Goal: Task Accomplishment & Management: Complete application form

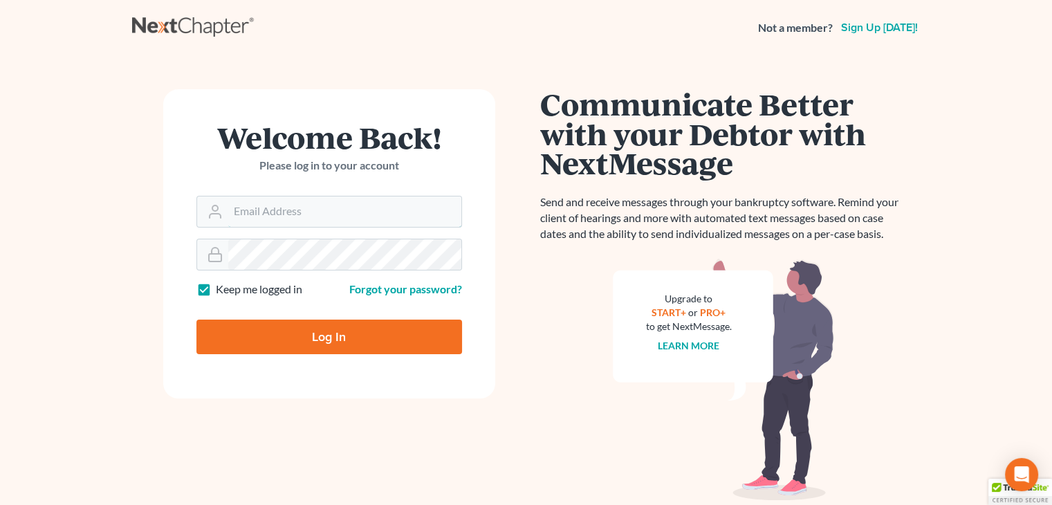
type input "[PERSON_NAME][EMAIL_ADDRESS][DOMAIN_NAME]"
click at [305, 326] on input "Log In" at bounding box center [328, 336] width 265 height 35
type input "Thinking..."
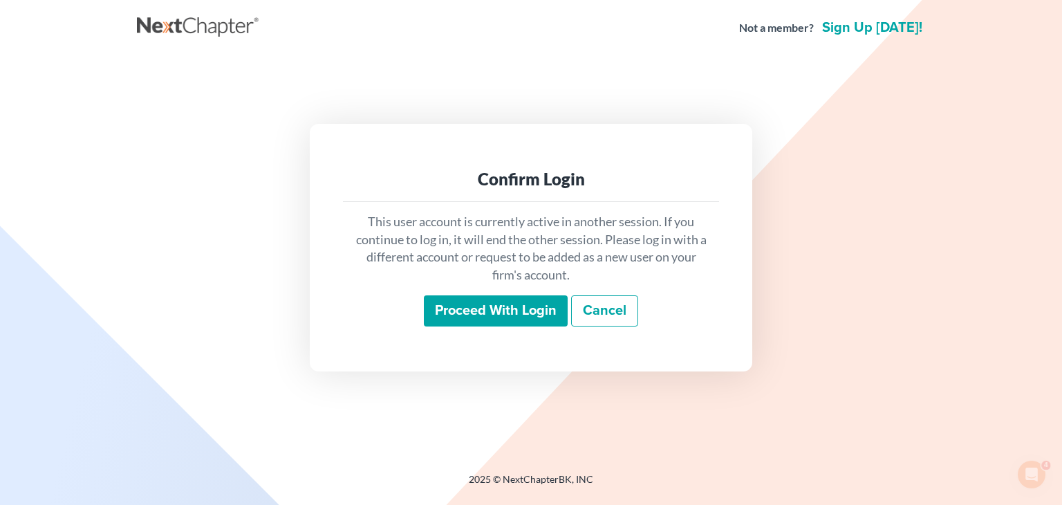
click at [460, 316] on input "Proceed with login" at bounding box center [496, 311] width 144 height 32
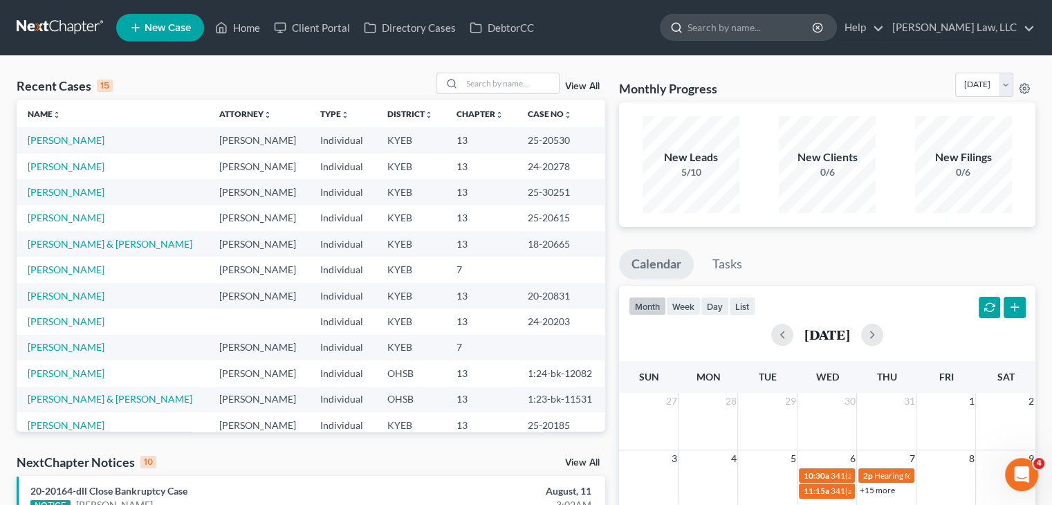
click at [700, 26] on input "search" at bounding box center [750, 28] width 127 height 26
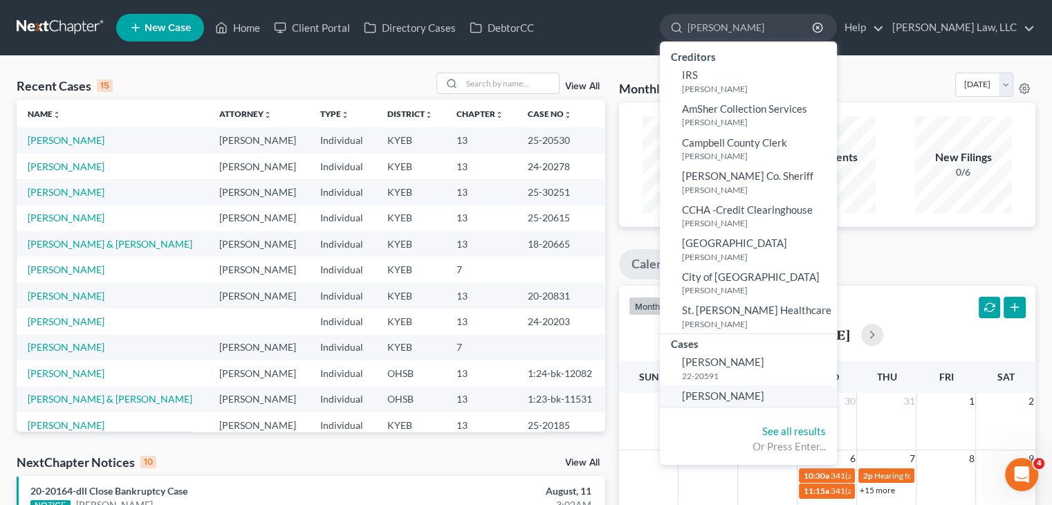
type input "lehman"
click at [741, 398] on span "Lehman, Donna" at bounding box center [723, 395] width 82 height 12
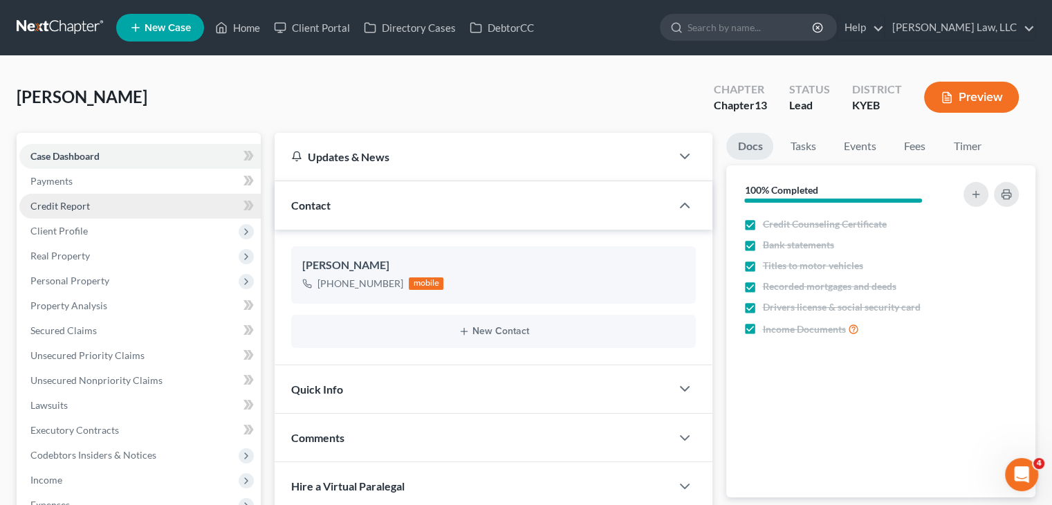
scroll to position [498, 0]
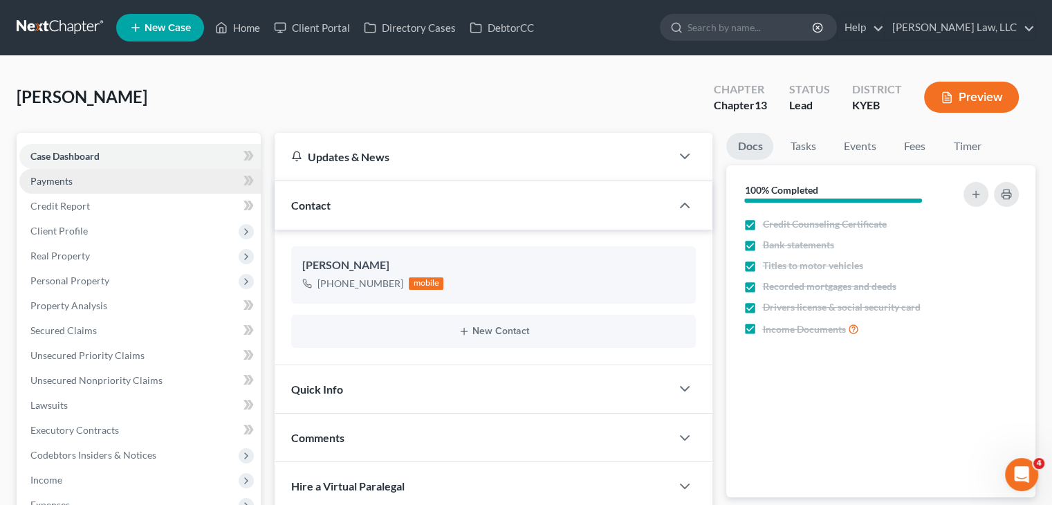
click at [131, 181] on link "Payments" at bounding box center [139, 181] width 241 height 25
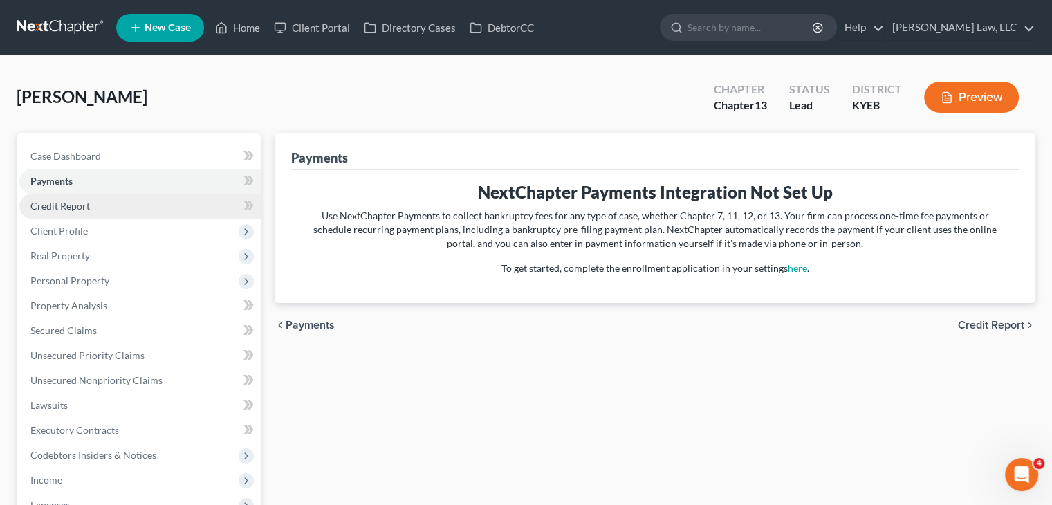
click at [113, 205] on link "Credit Report" at bounding box center [139, 206] width 241 height 25
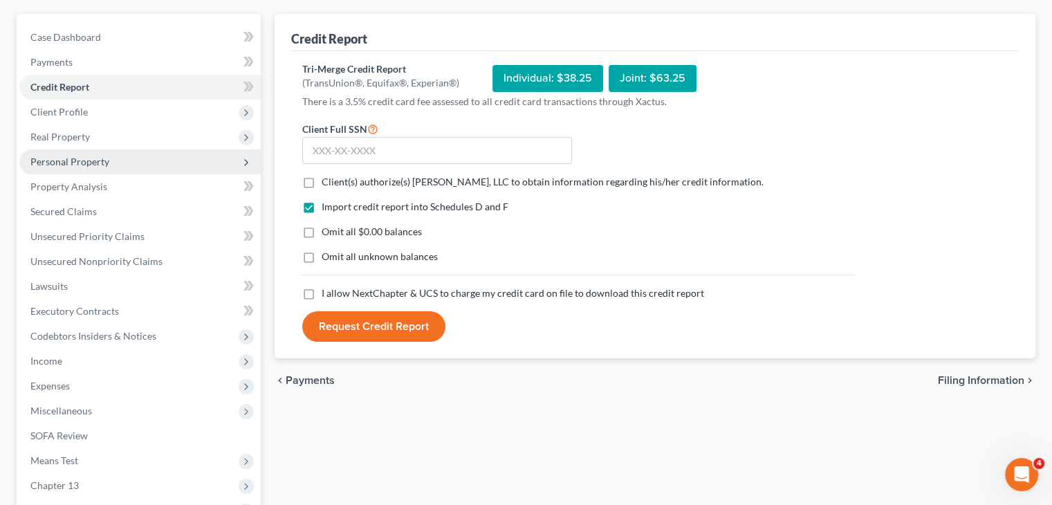
scroll to position [112, 0]
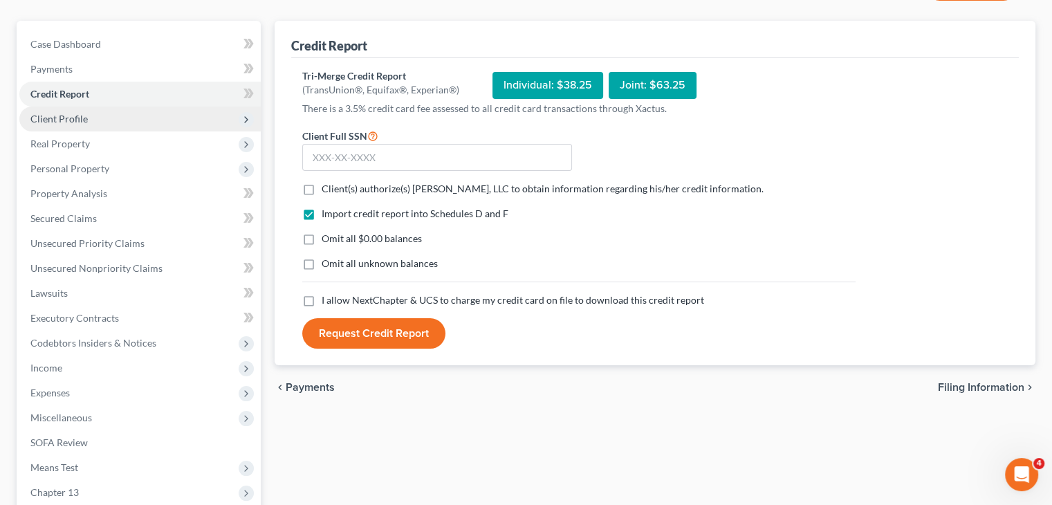
click at [97, 124] on span "Client Profile" at bounding box center [139, 118] width 241 height 25
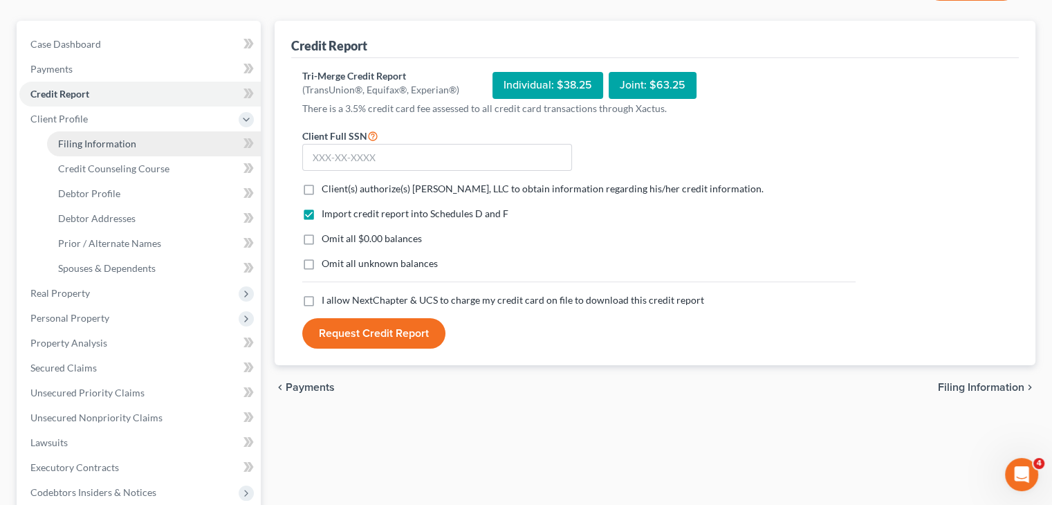
click at [139, 147] on link "Filing Information" at bounding box center [154, 143] width 214 height 25
select select "1"
select select "0"
select select "3"
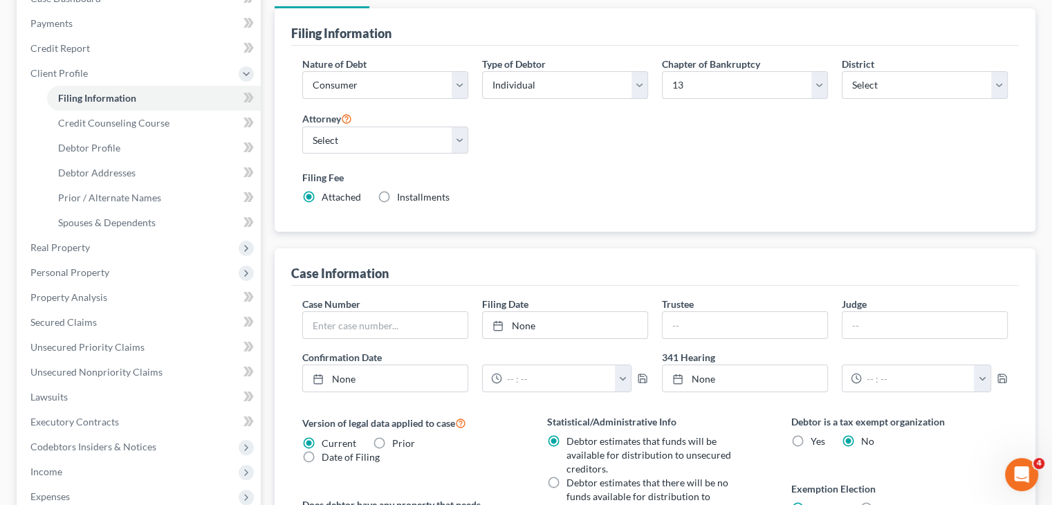
scroll to position [205, 0]
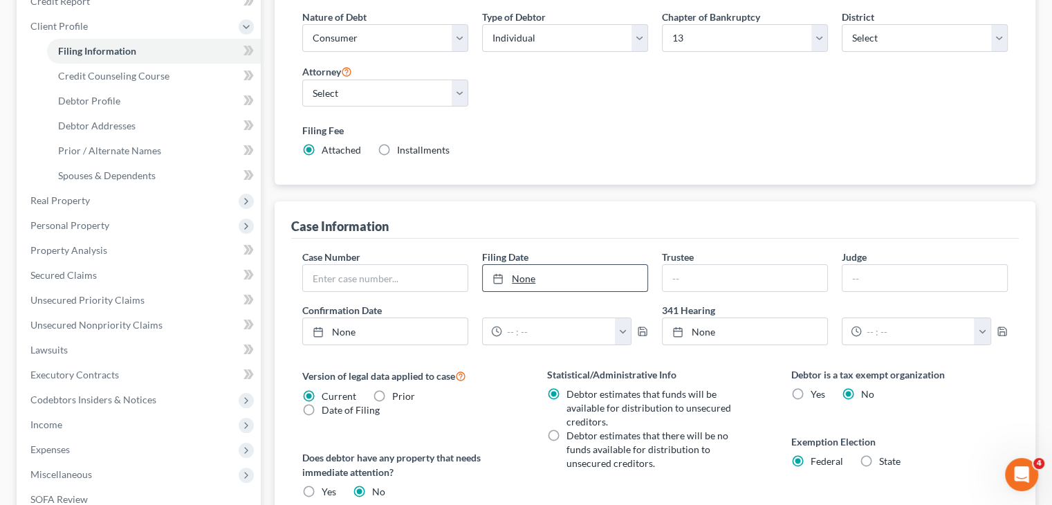
click at [581, 283] on link "None" at bounding box center [565, 278] width 165 height 26
type input "8/11/2025"
click at [541, 451] on div "Statistical/Administrative Info Debtor estimates that funds will be available f…" at bounding box center [655, 509] width 244 height 284
click at [535, 282] on link "8/19/2025" at bounding box center [565, 278] width 165 height 26
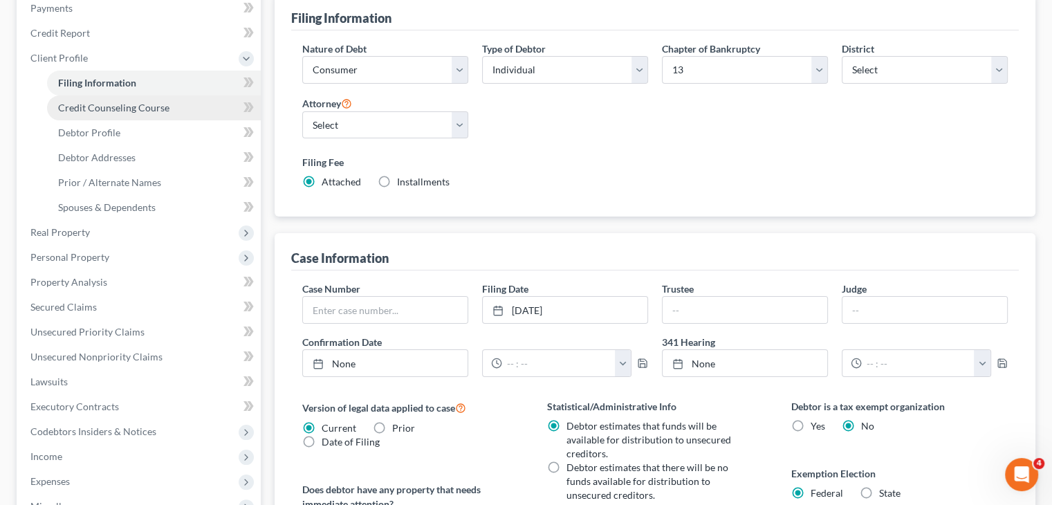
click at [152, 108] on span "Credit Counseling Course" at bounding box center [113, 108] width 111 height 12
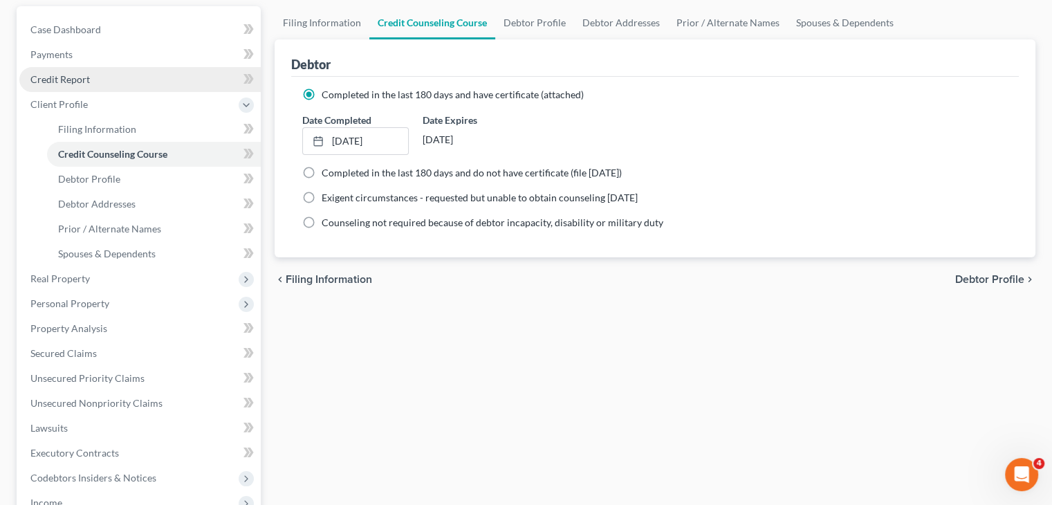
scroll to position [159, 0]
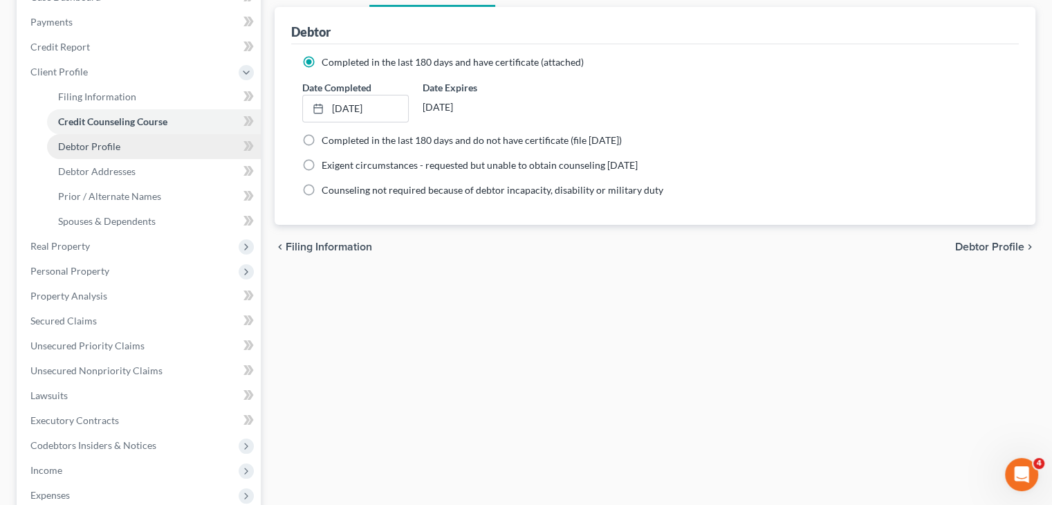
click at [146, 146] on link "Debtor Profile" at bounding box center [154, 146] width 214 height 25
select select "0"
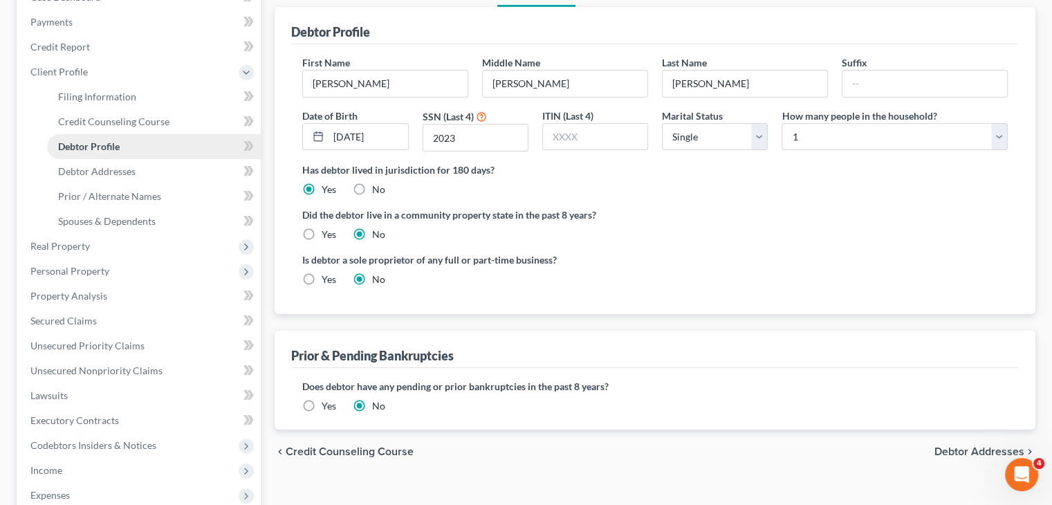
radio input "true"
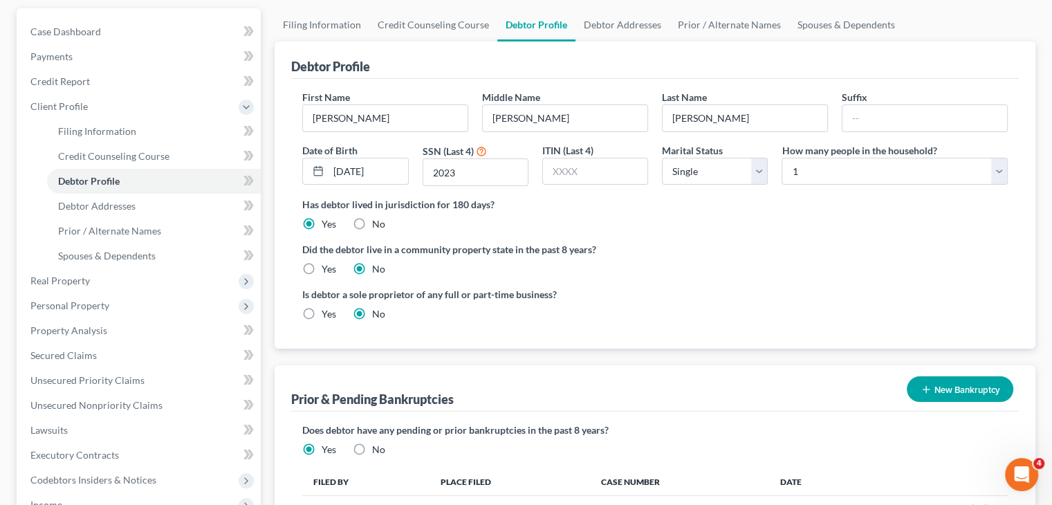
scroll to position [127, 0]
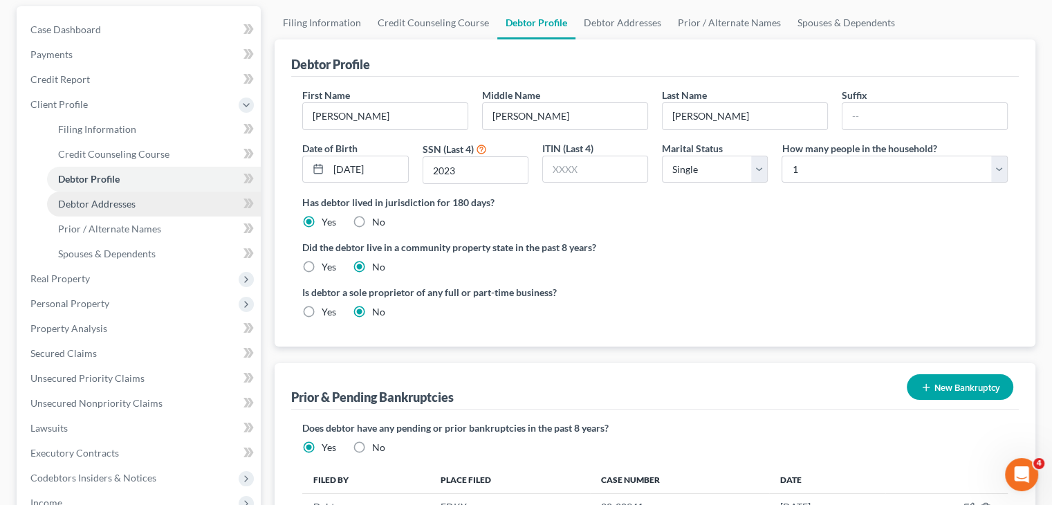
click at [181, 204] on link "Debtor Addresses" at bounding box center [154, 204] width 214 height 25
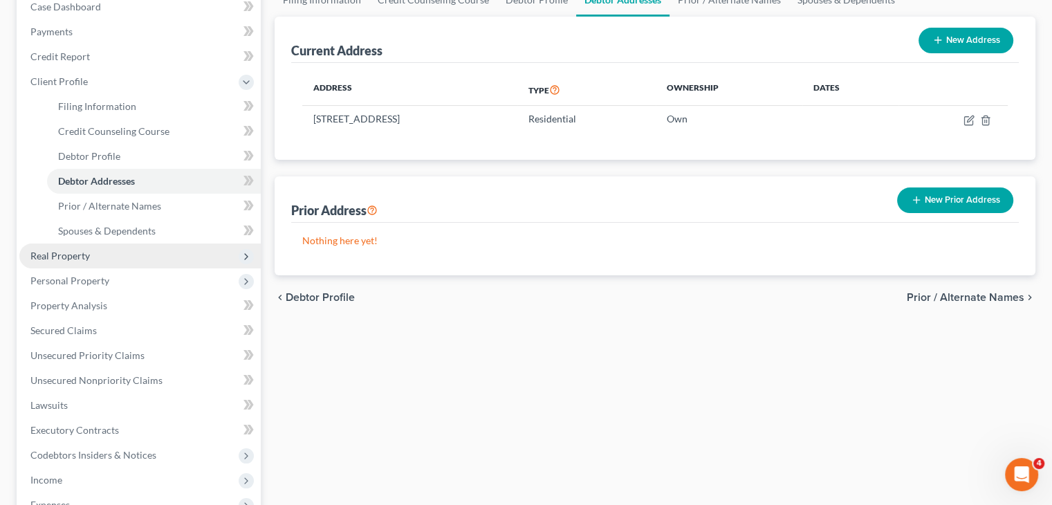
scroll to position [162, 0]
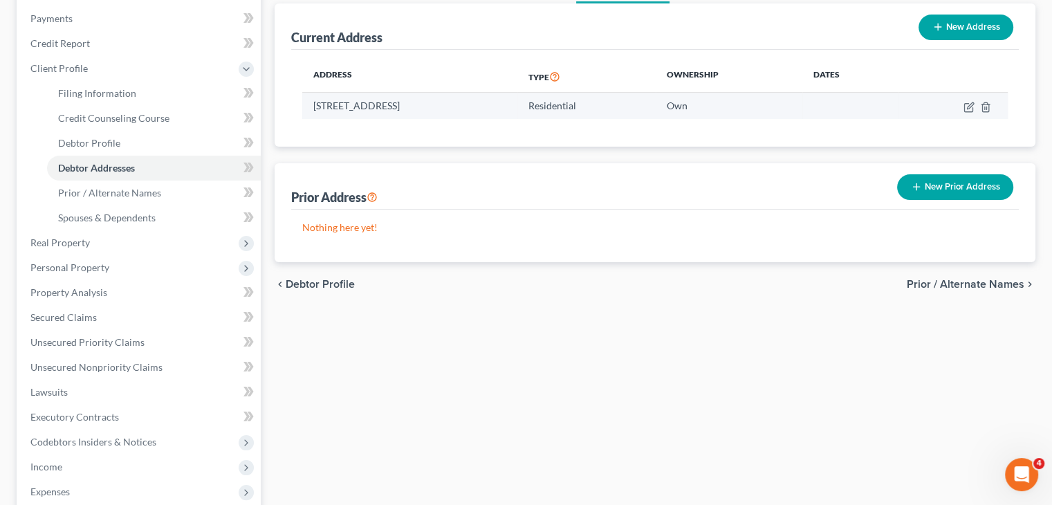
click at [962, 108] on td at bounding box center [952, 106] width 109 height 26
click at [965, 111] on icon "button" at bounding box center [968, 107] width 8 height 8
select select "18"
select select "0"
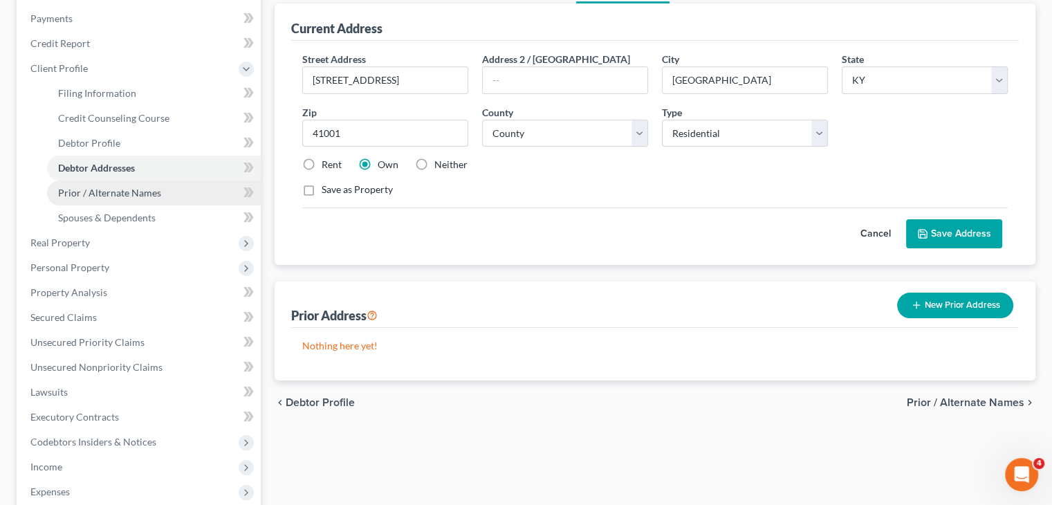
click at [114, 200] on link "Prior / Alternate Names" at bounding box center [154, 192] width 214 height 25
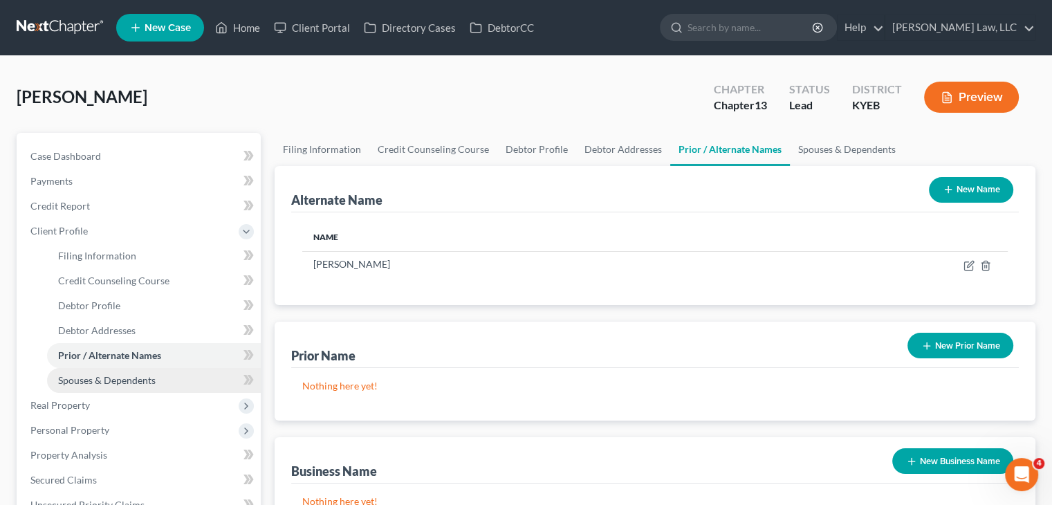
click at [127, 377] on span "Spouses & Dependents" at bounding box center [106, 380] width 97 height 12
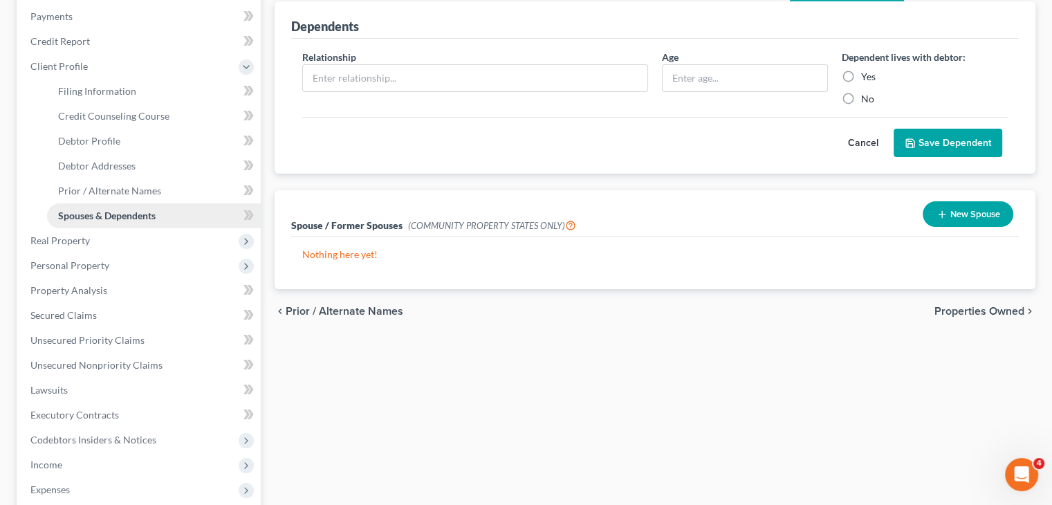
scroll to position [165, 0]
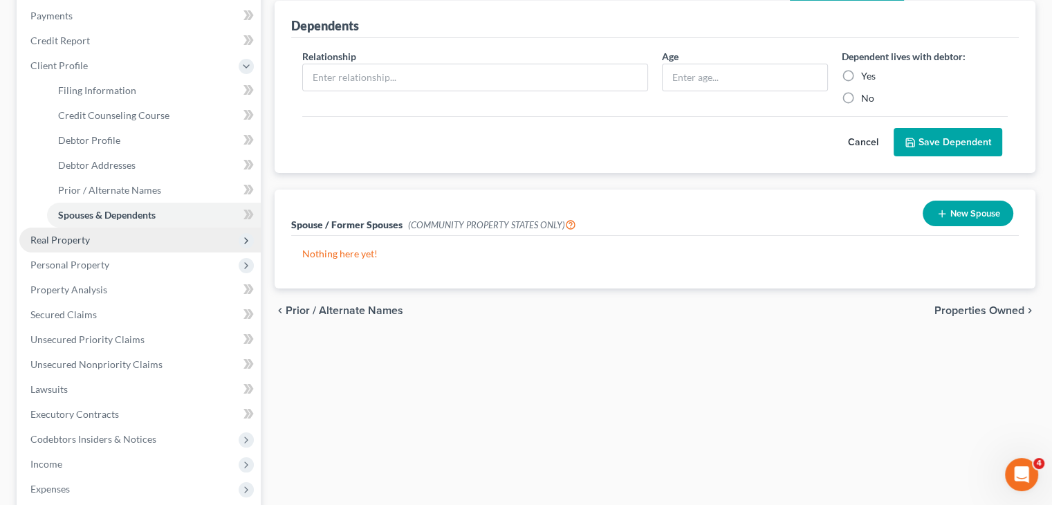
click at [108, 243] on span "Real Property" at bounding box center [139, 239] width 241 height 25
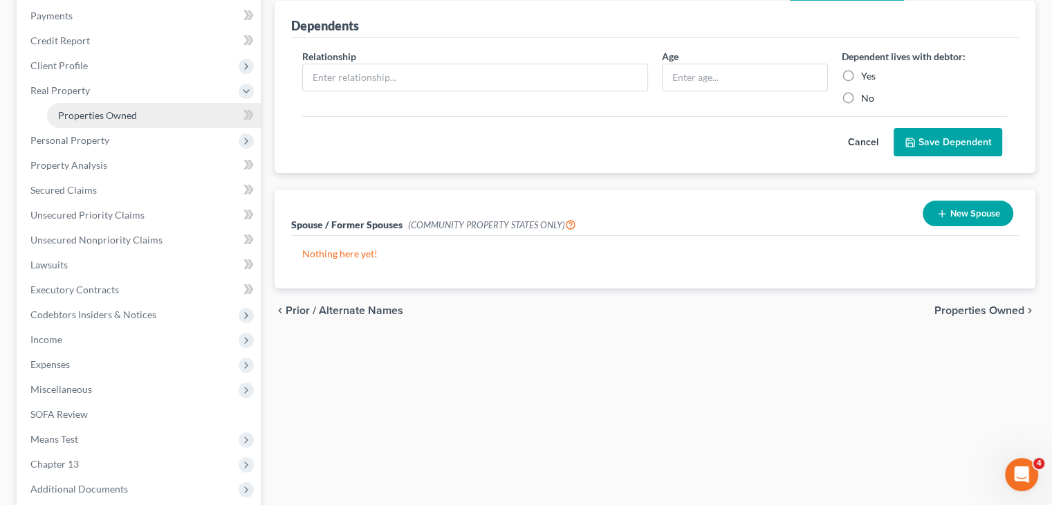
click at [109, 118] on span "Properties Owned" at bounding box center [97, 115] width 79 height 12
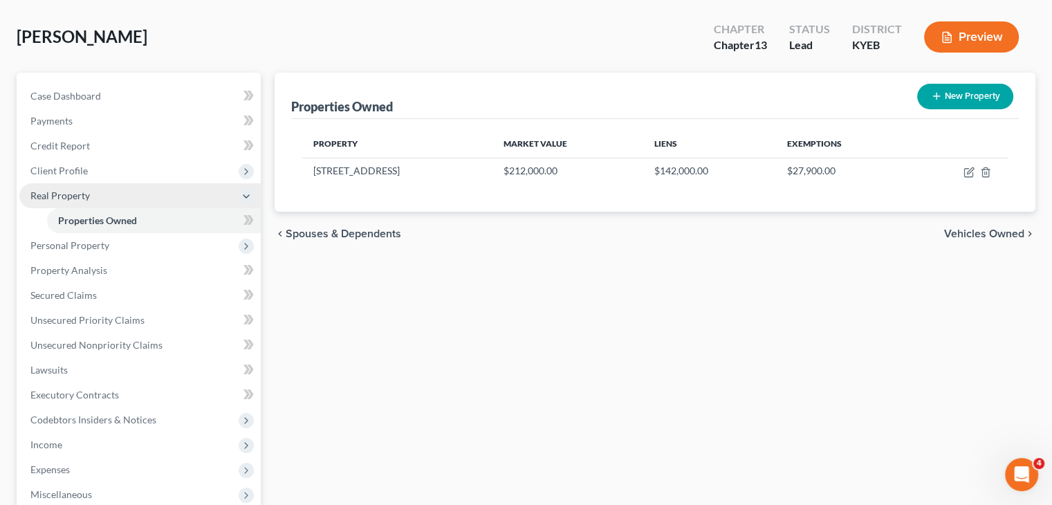
scroll to position [61, 0]
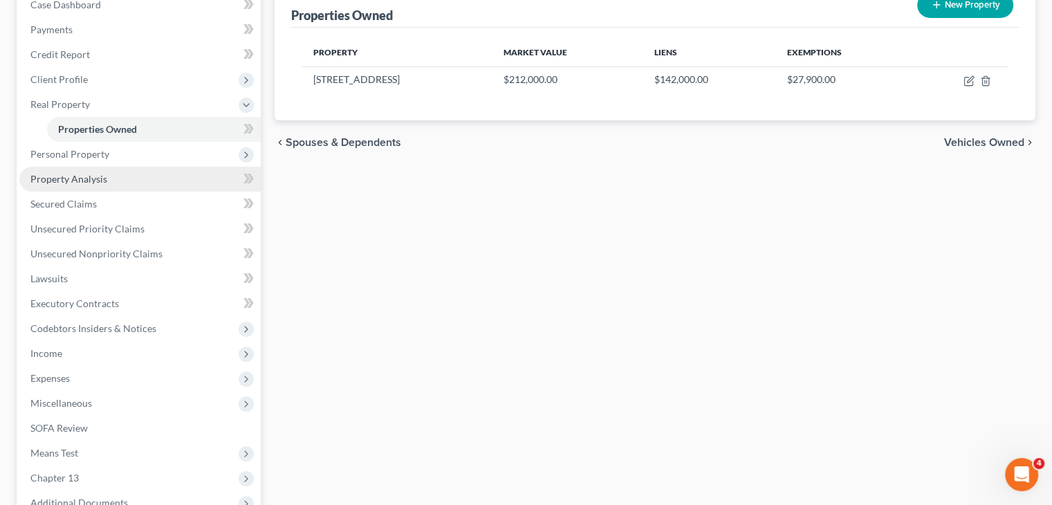
click at [103, 167] on link "Property Analysis" at bounding box center [139, 179] width 241 height 25
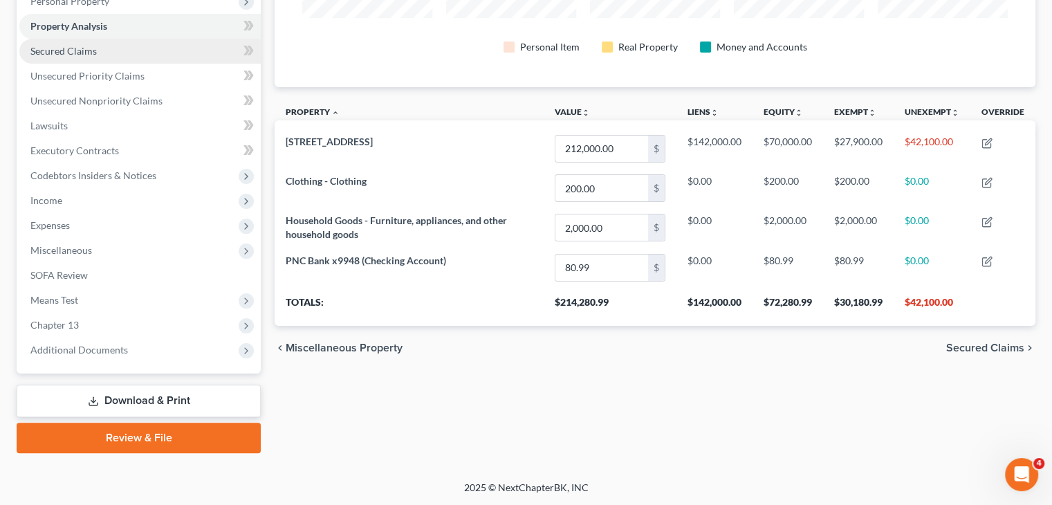
click at [93, 54] on span "Secured Claims" at bounding box center [63, 51] width 66 height 12
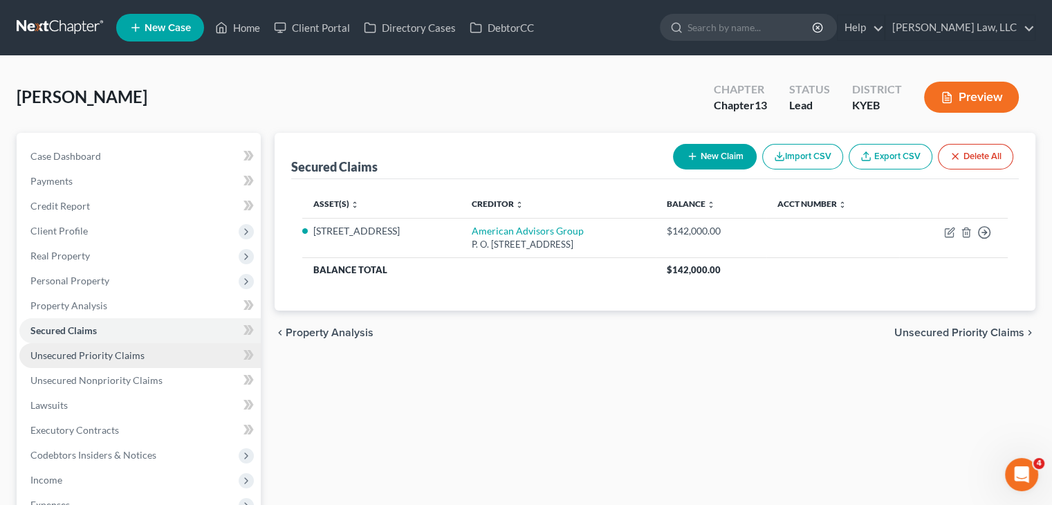
click at [138, 353] on span "Unsecured Priority Claims" at bounding box center [87, 355] width 114 height 12
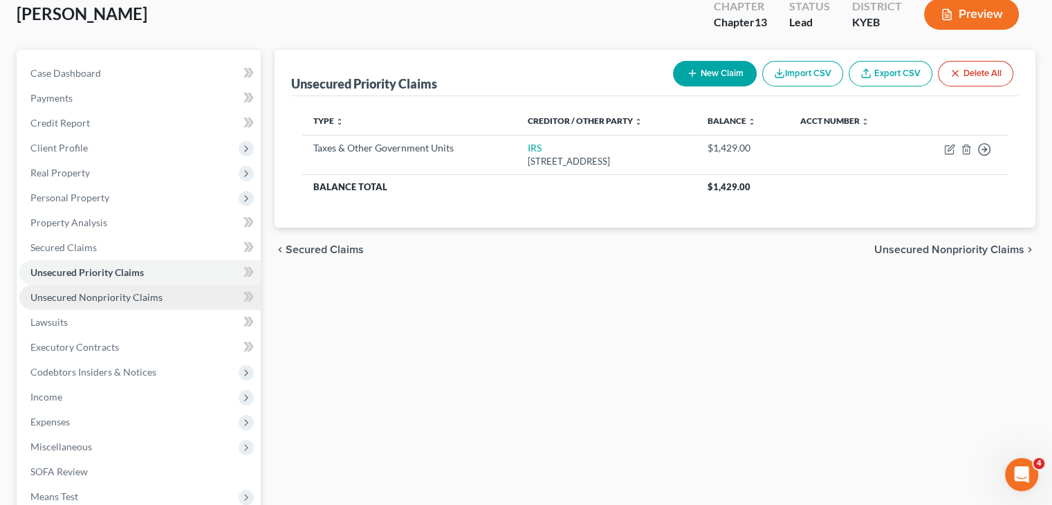
click at [122, 298] on span "Unsecured Nonpriority Claims" at bounding box center [96, 297] width 132 height 12
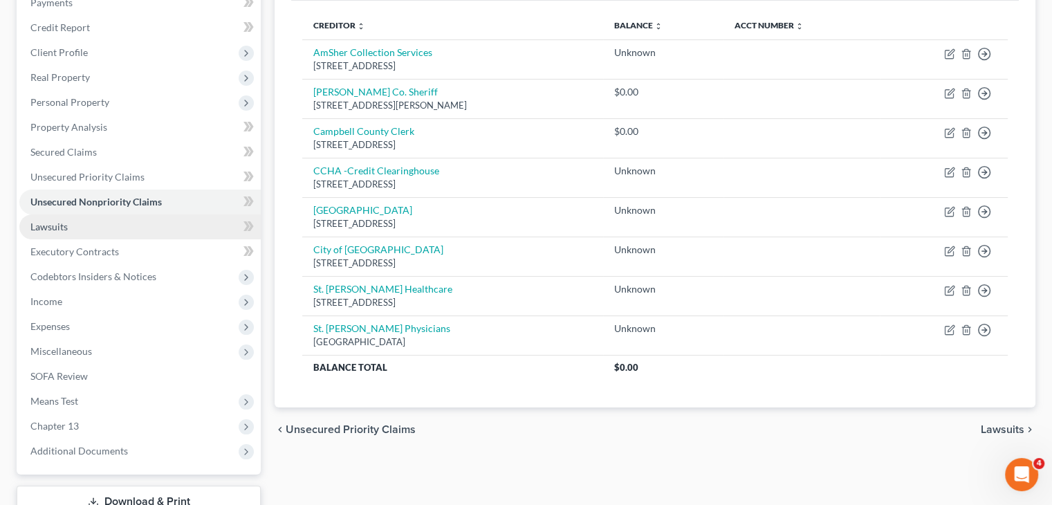
click at [91, 222] on link "Lawsuits" at bounding box center [139, 226] width 241 height 25
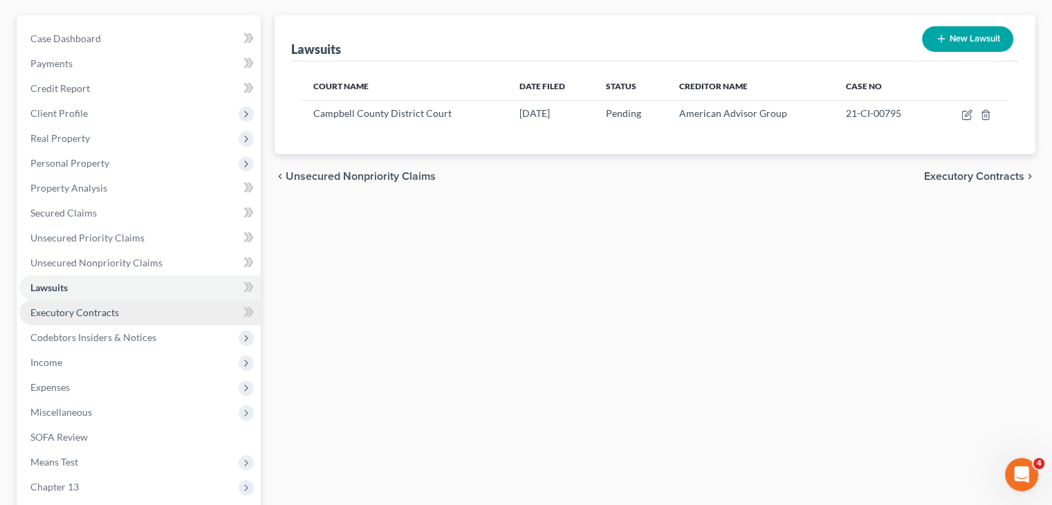
click at [85, 303] on link "Executory Contracts" at bounding box center [139, 312] width 241 height 25
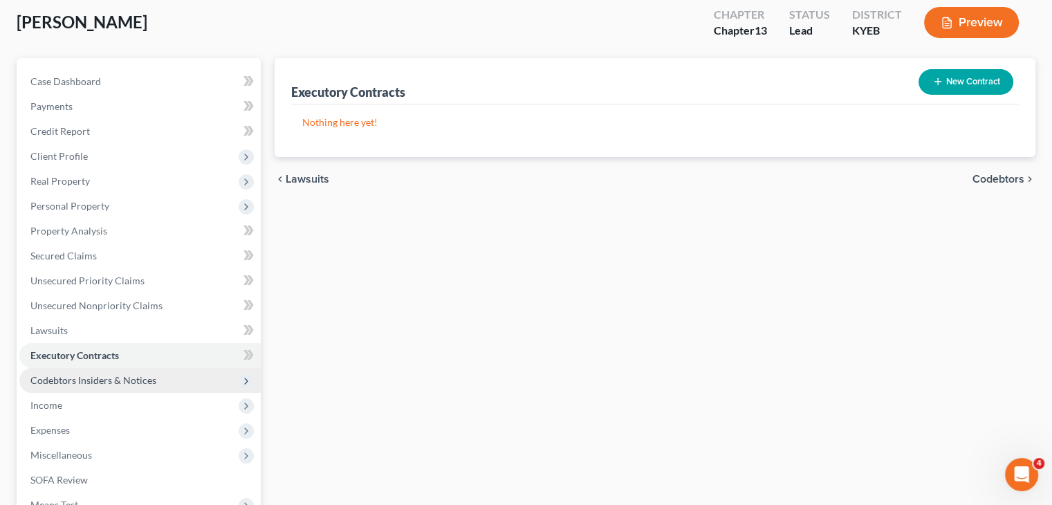
click at [97, 384] on span "Codebtors Insiders & Notices" at bounding box center [93, 380] width 126 height 12
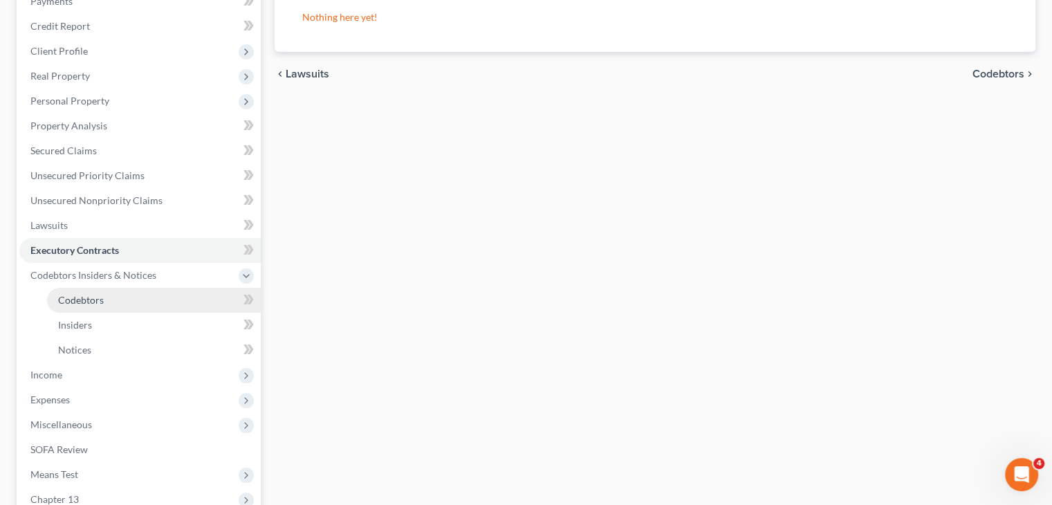
click at [109, 288] on link "Codebtors" at bounding box center [154, 300] width 214 height 25
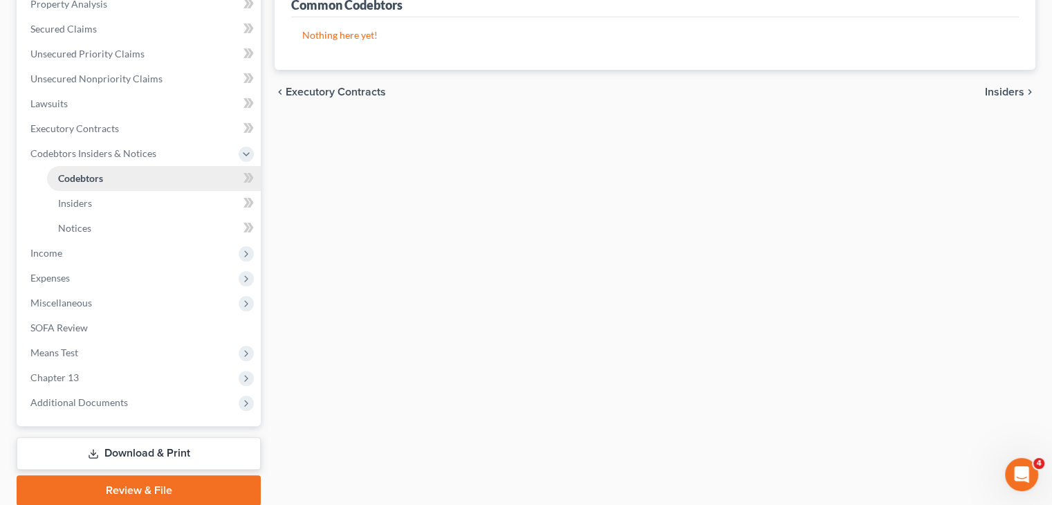
scroll to position [308, 0]
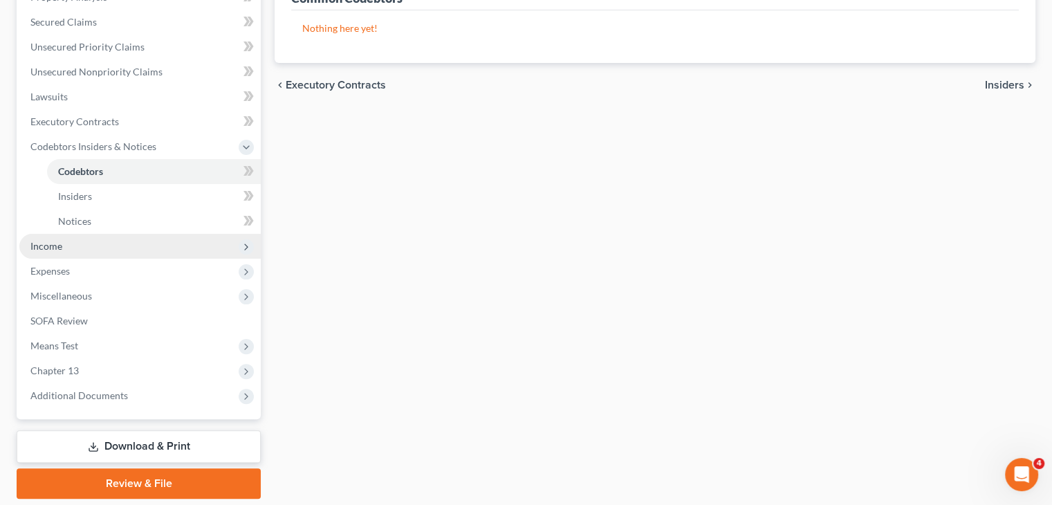
click at [78, 244] on span "Income" at bounding box center [139, 246] width 241 height 25
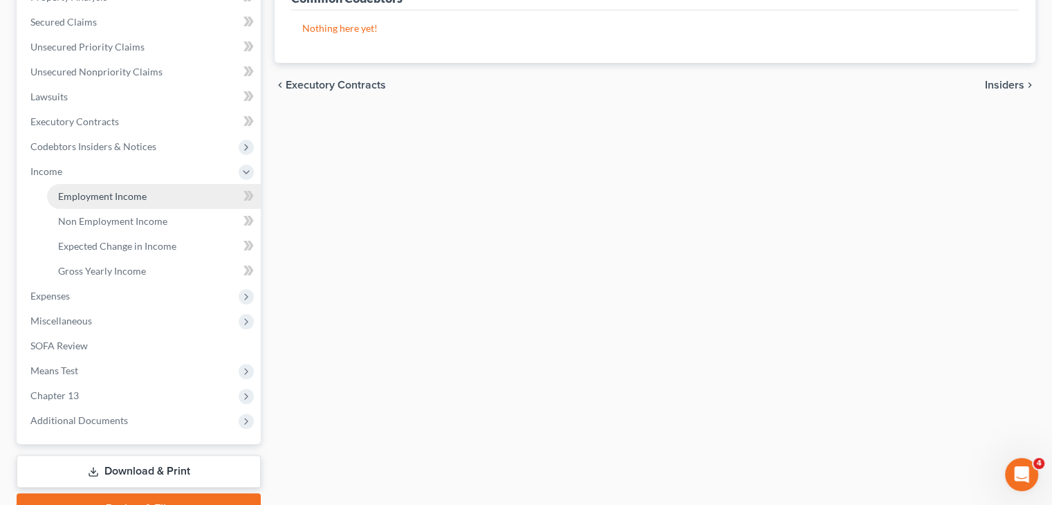
click at [119, 192] on span "Employment Income" at bounding box center [102, 196] width 88 height 12
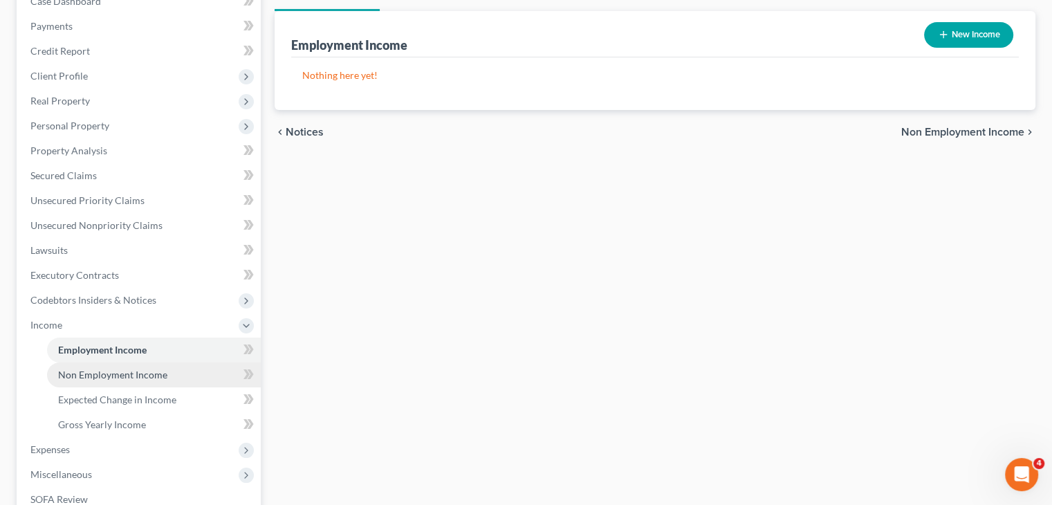
click at [153, 362] on link "Non Employment Income" at bounding box center [154, 374] width 214 height 25
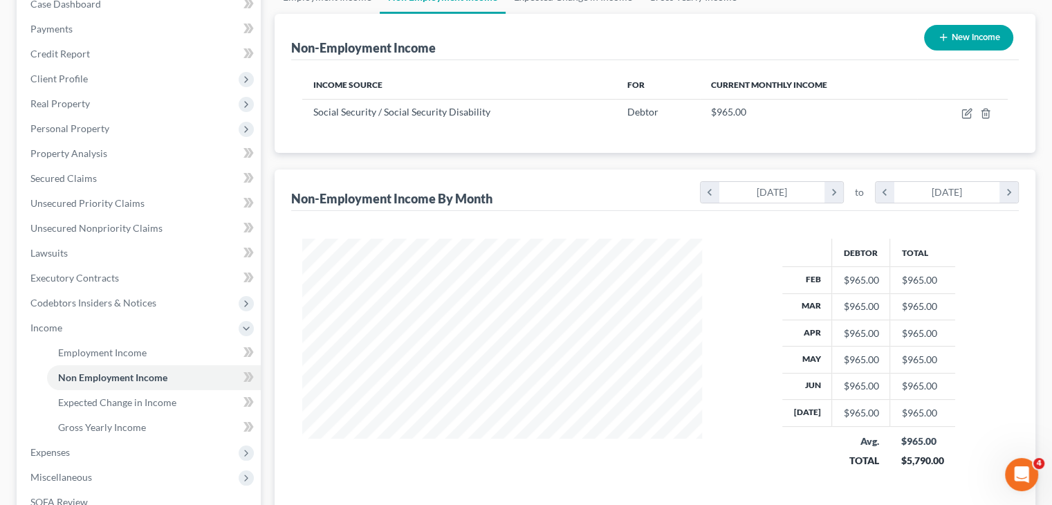
scroll to position [155, 0]
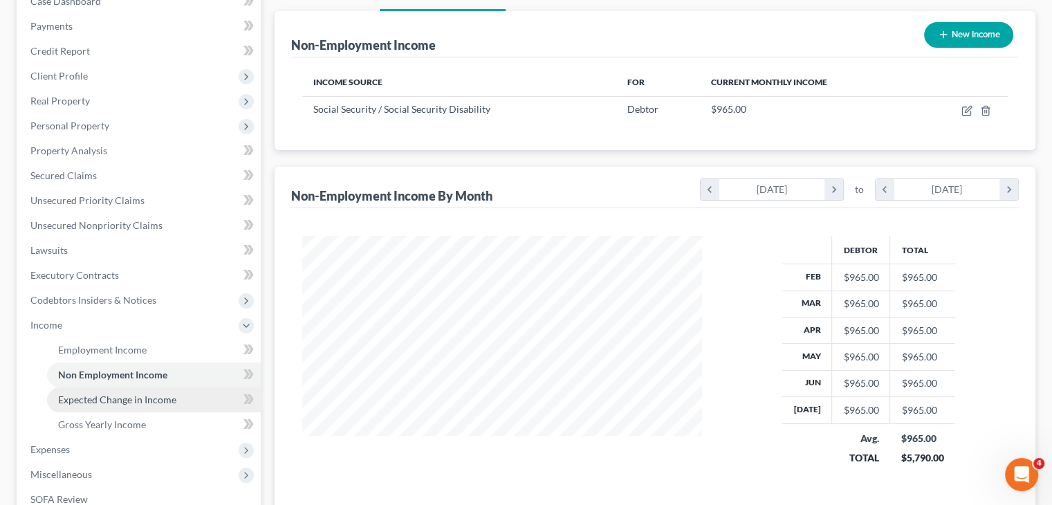
click at [111, 389] on link "Expected Change in Income" at bounding box center [154, 399] width 214 height 25
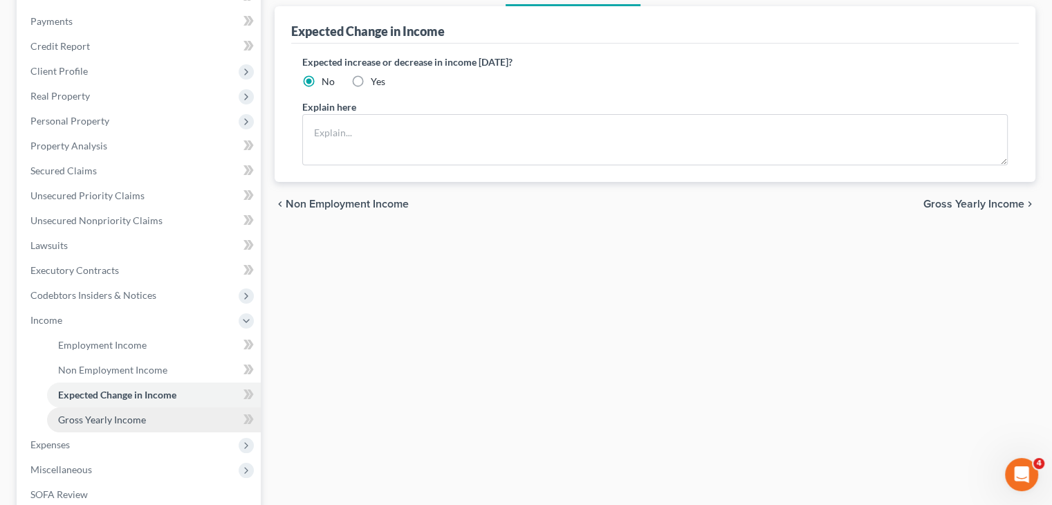
click at [94, 419] on span "Gross Yearly Income" at bounding box center [102, 419] width 88 height 12
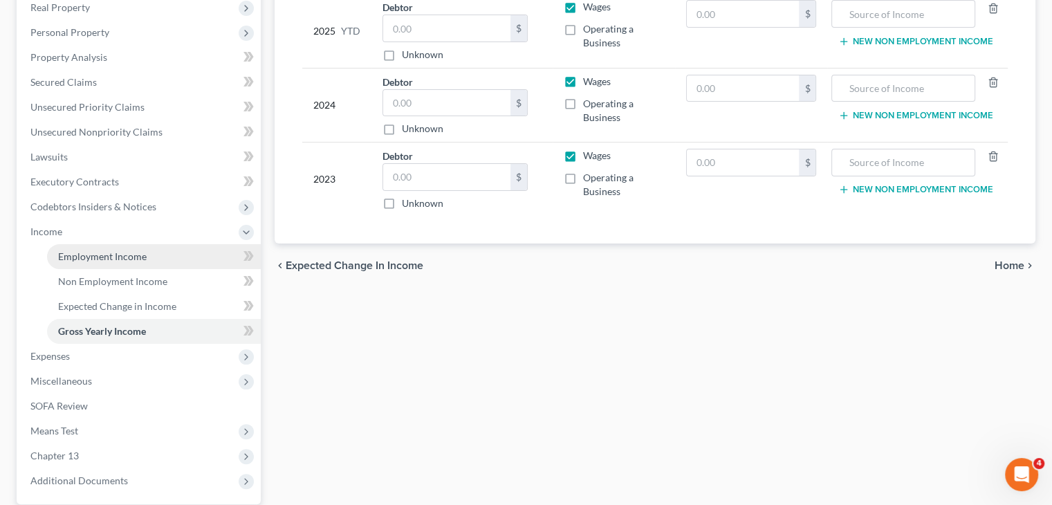
scroll to position [322, 0]
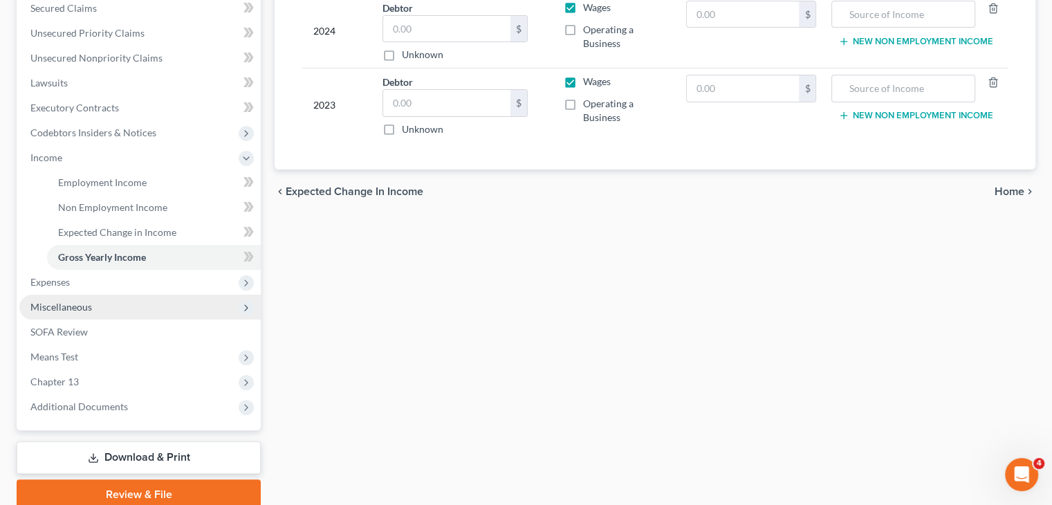
click at [100, 305] on span "Miscellaneous" at bounding box center [139, 307] width 241 height 25
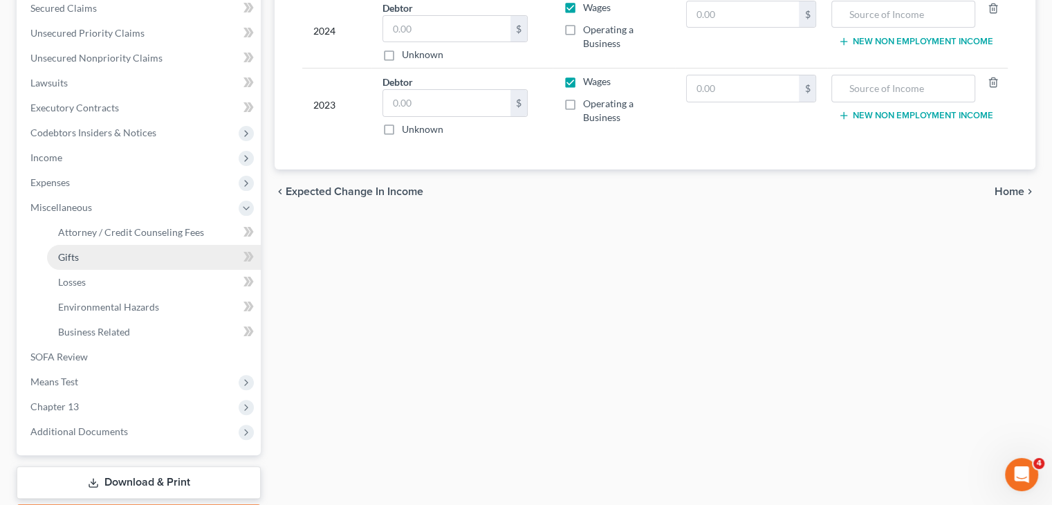
scroll to position [357, 0]
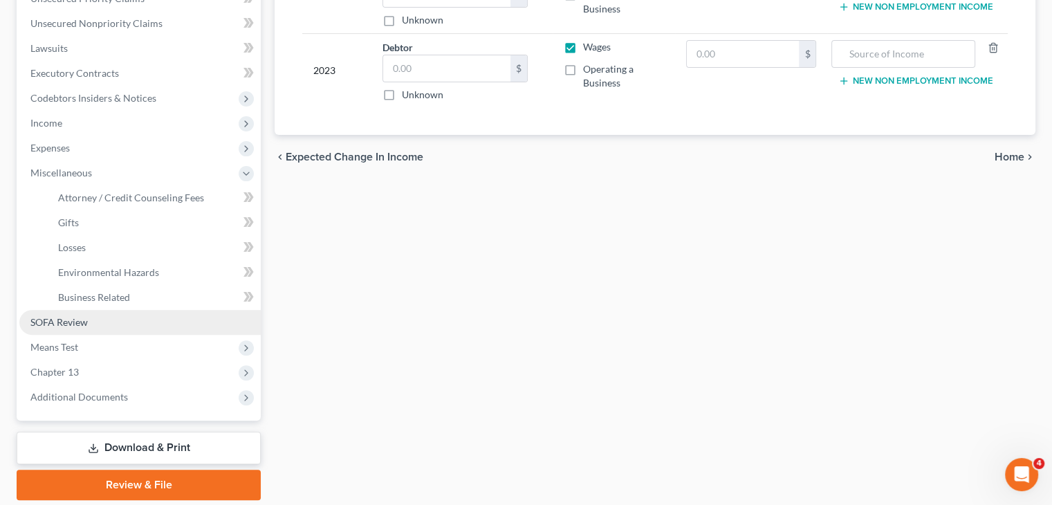
click at [52, 321] on span "SOFA Review" at bounding box center [58, 322] width 57 height 12
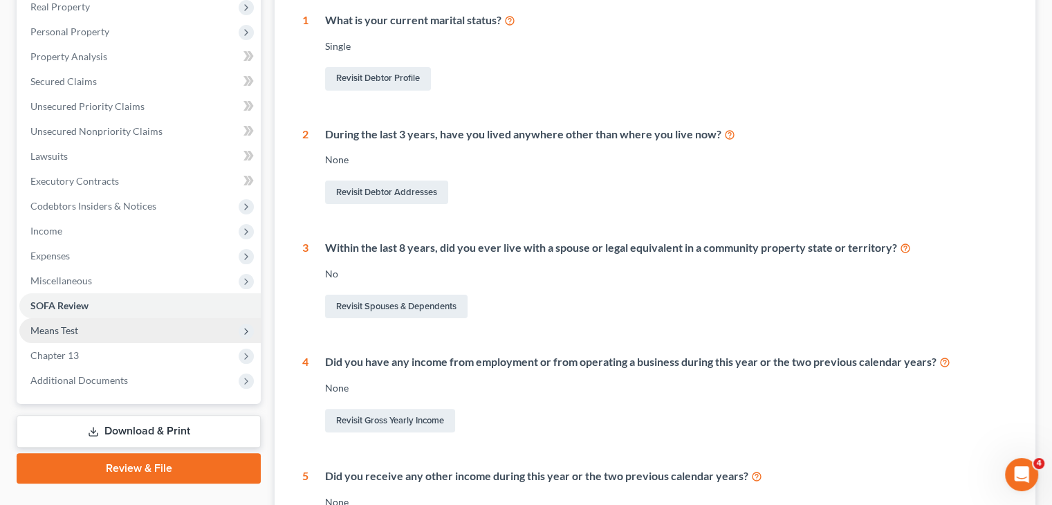
scroll to position [252, 0]
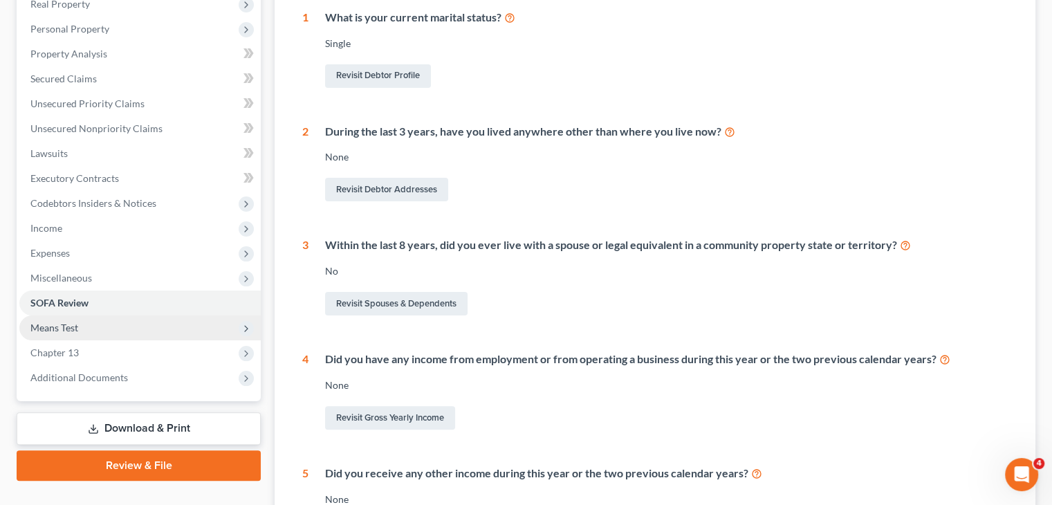
click at [97, 332] on span "Means Test" at bounding box center [139, 327] width 241 height 25
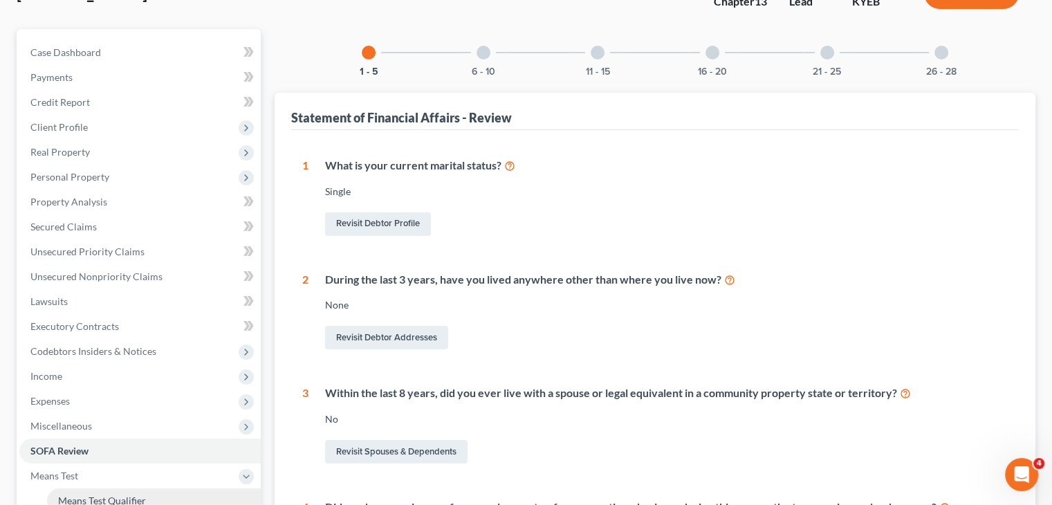
scroll to position [0, 0]
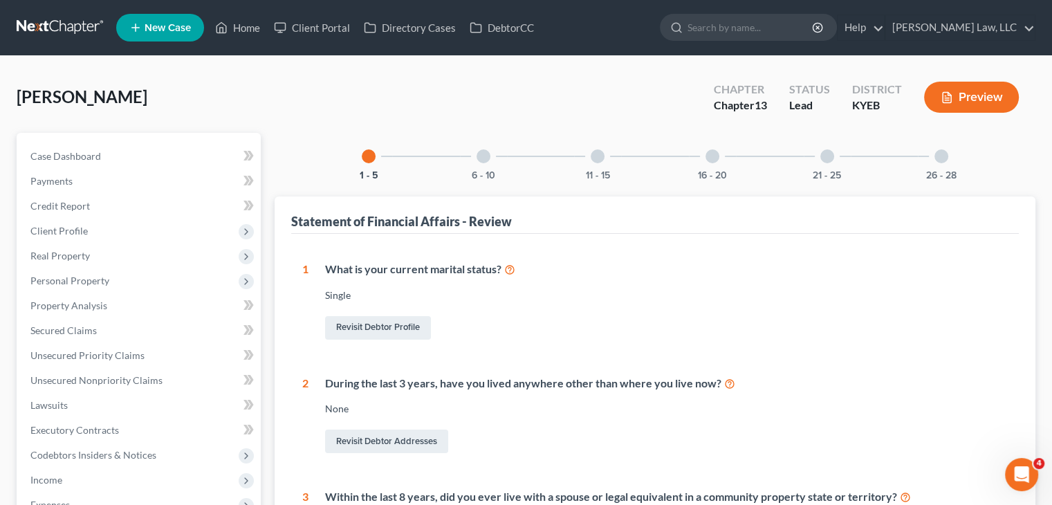
drag, startPoint x: 682, startPoint y: 170, endPoint x: 577, endPoint y: 161, distance: 104.8
click at [682, 170] on div "1 - 5 6 - 10 11 - 15 16 - 20 21 - 25 26 - 28" at bounding box center [654, 156] width 619 height 47
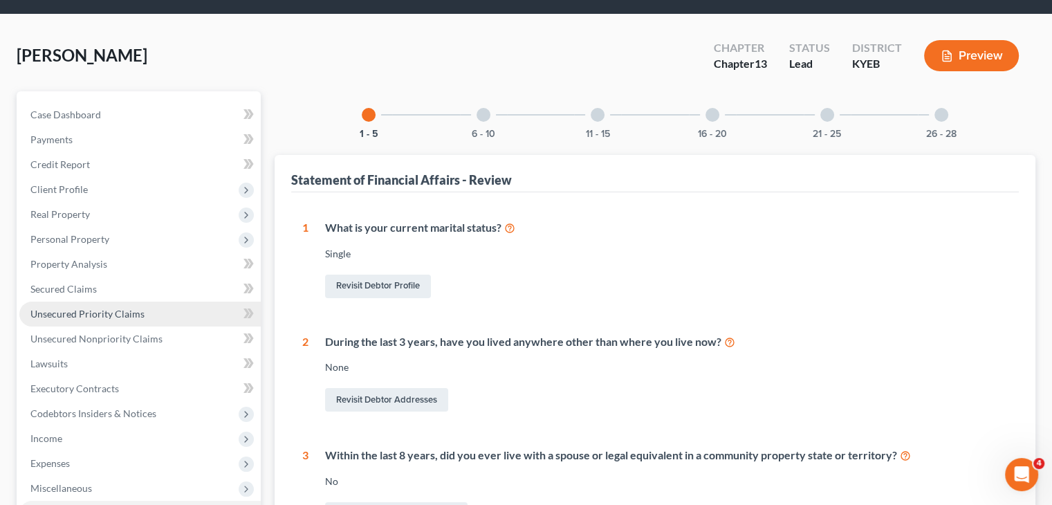
scroll to position [47, 0]
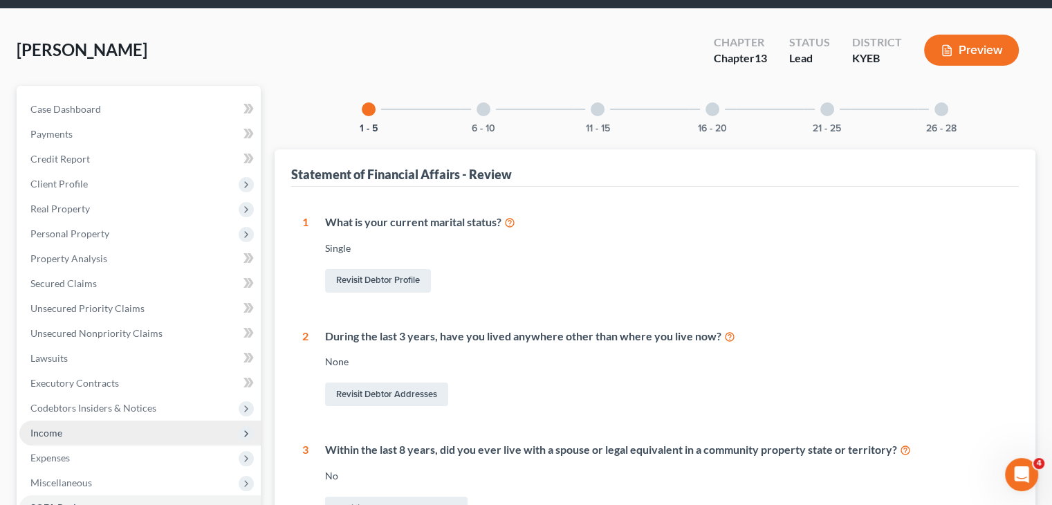
click at [78, 429] on span "Income" at bounding box center [139, 432] width 241 height 25
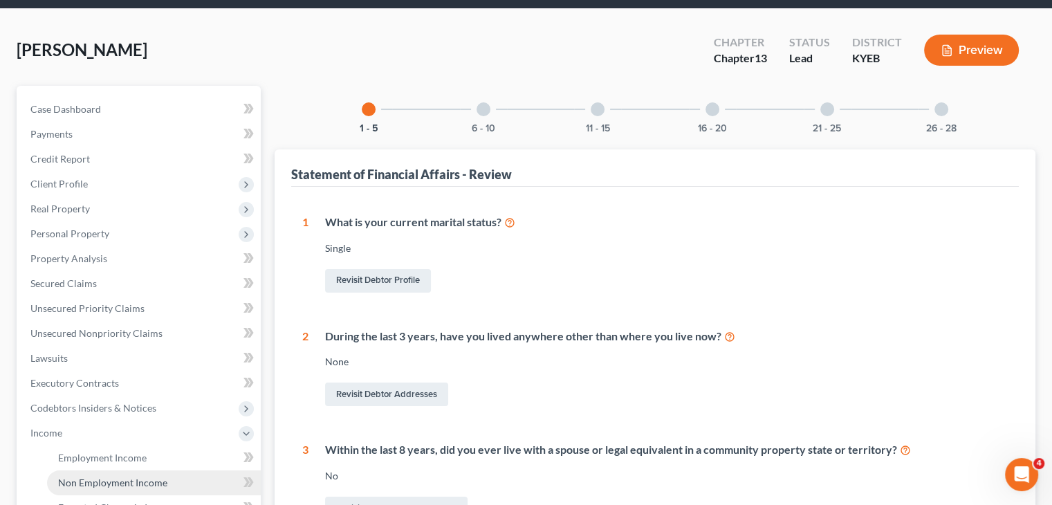
click at [85, 476] on span "Non Employment Income" at bounding box center [112, 482] width 109 height 12
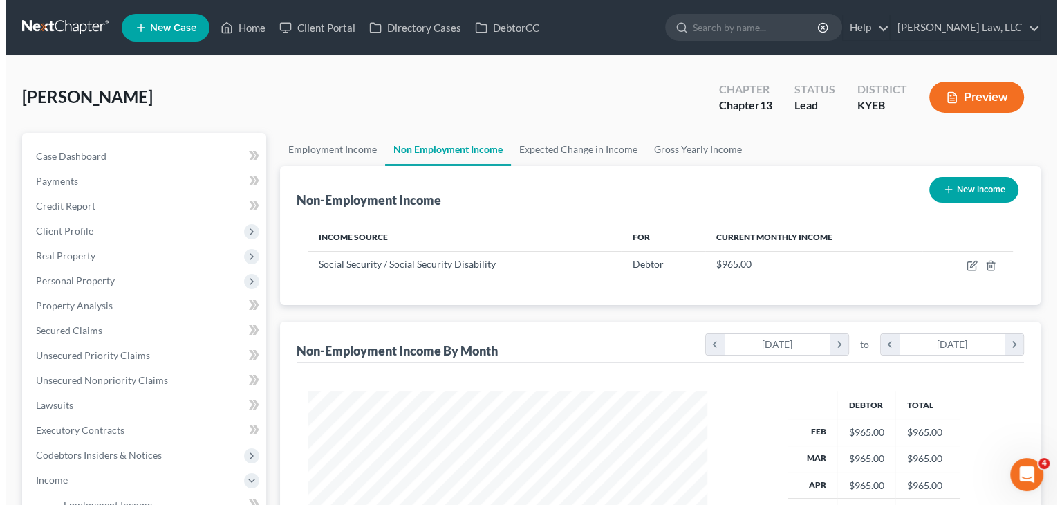
scroll to position [246, 427]
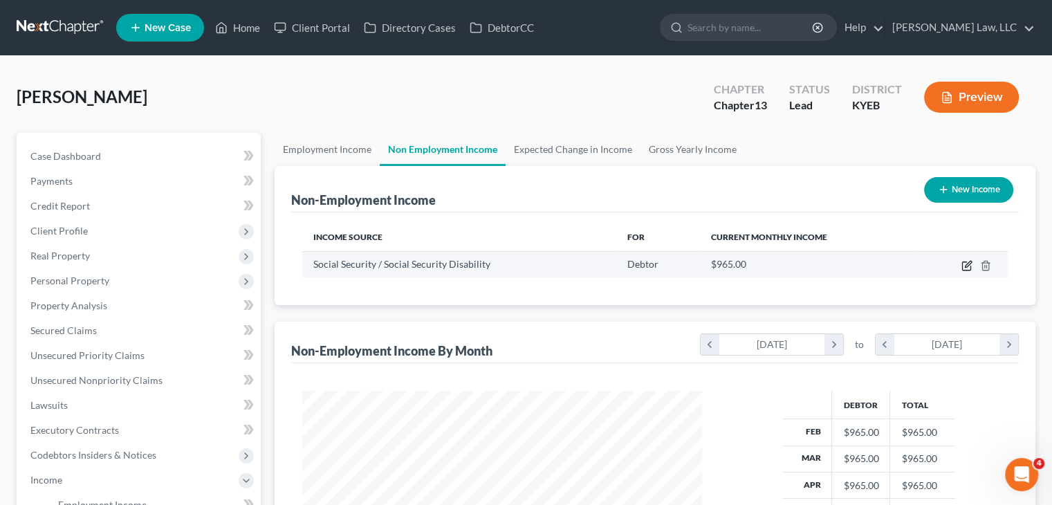
click at [969, 268] on icon "button" at bounding box center [966, 265] width 11 height 11
select select "4"
select select "0"
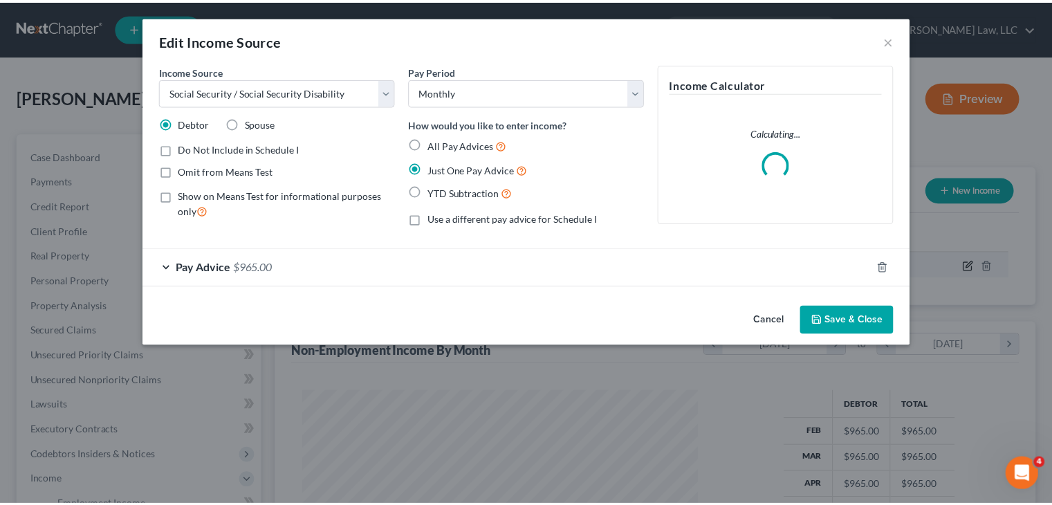
scroll to position [246, 431]
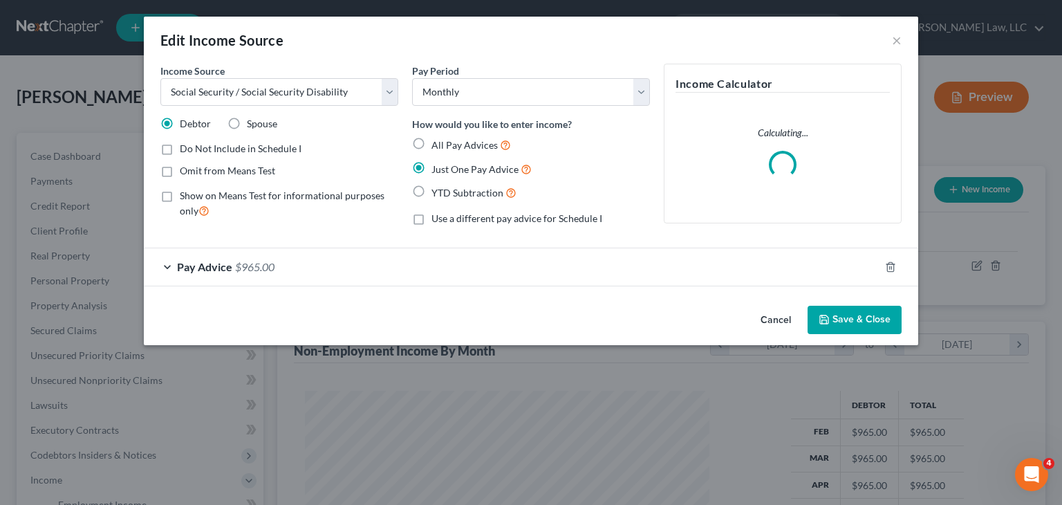
click at [221, 273] on div "Pay Advice $965.00" at bounding box center [512, 266] width 736 height 37
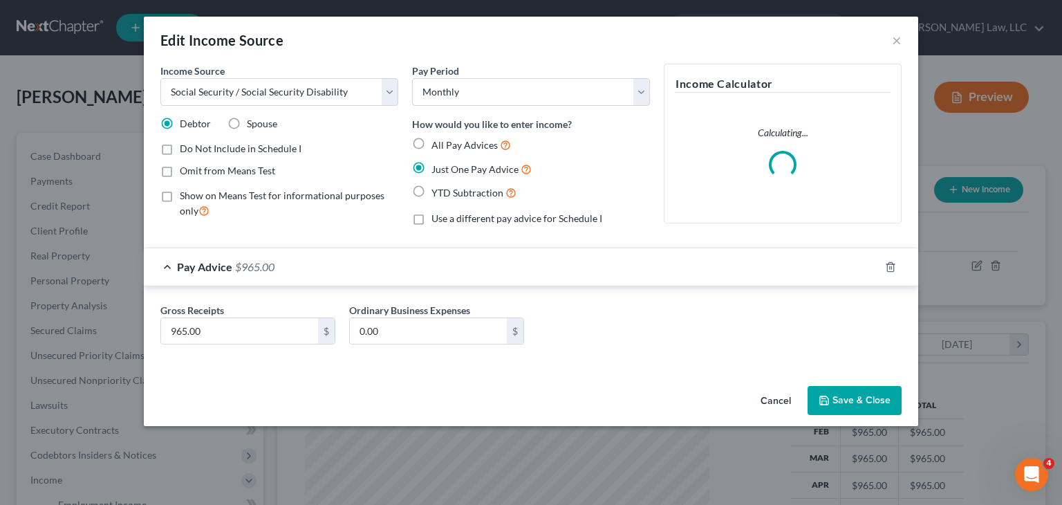
drag, startPoint x: 254, startPoint y: 346, endPoint x: 211, endPoint y: 304, distance: 61.1
click at [176, 324] on div "Gross Receipts 965.00 $ Ordinary Business Expenses 0.00 $" at bounding box center [530, 329] width 755 height 53
drag, startPoint x: 218, startPoint y: 302, endPoint x: 160, endPoint y: 329, distance: 64.0
click at [135, 333] on div "Edit Income Source × Income Source * Select Unemployment Disability (from emplo…" at bounding box center [531, 252] width 1062 height 505
drag, startPoint x: 210, startPoint y: 333, endPoint x: 124, endPoint y: 353, distance: 88.2
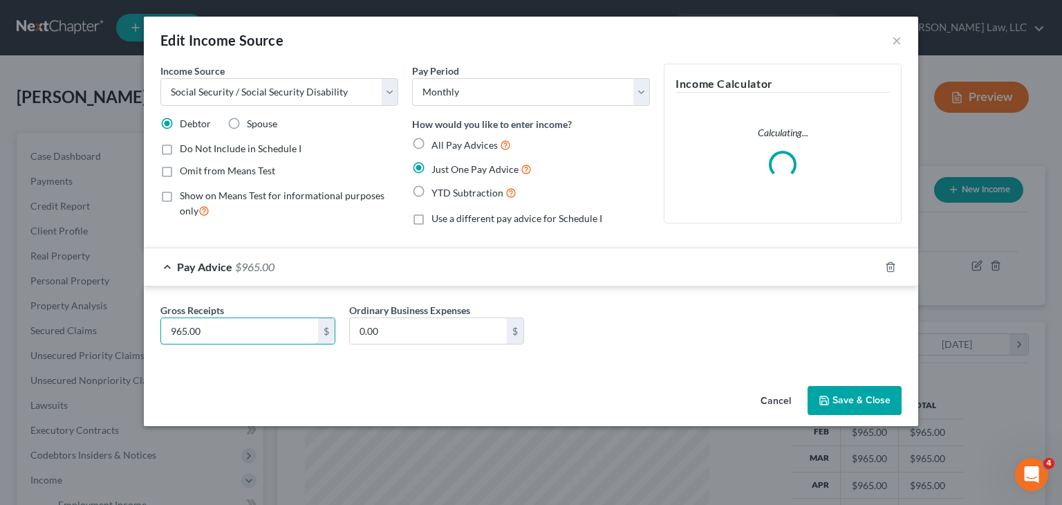
click at [124, 353] on div "Edit Income Source × Income Source * Select Unemployment Disability (from emplo…" at bounding box center [531, 252] width 1062 height 505
type input "1,122"
click at [821, 388] on button "Save & Close" at bounding box center [855, 400] width 94 height 29
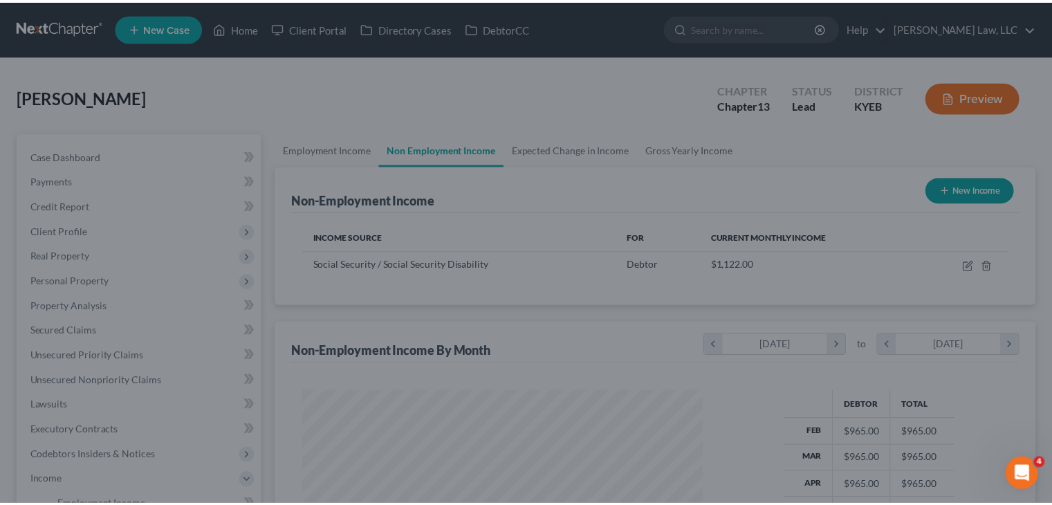
scroll to position [691126, 690945]
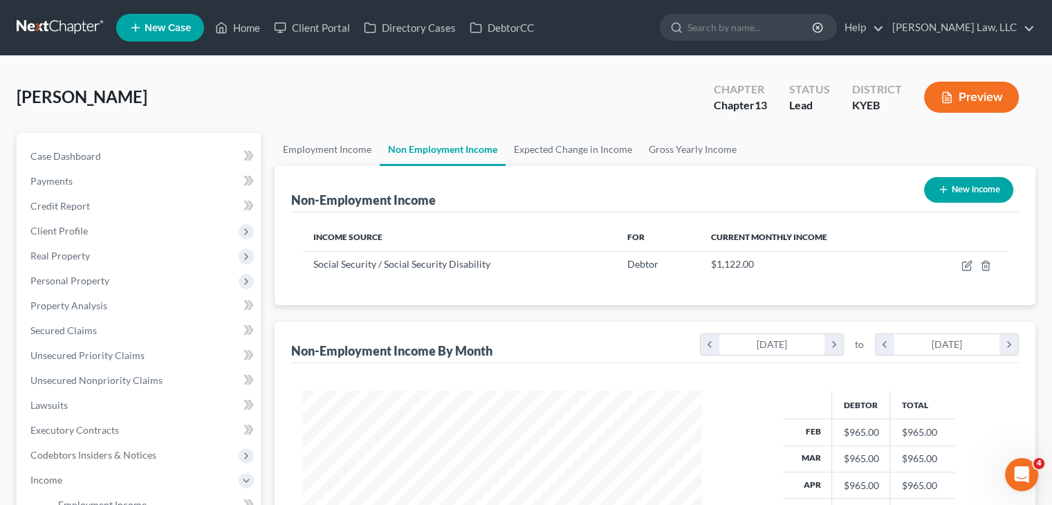
drag, startPoint x: 821, startPoint y: 388, endPoint x: 743, endPoint y: 407, distance: 79.8
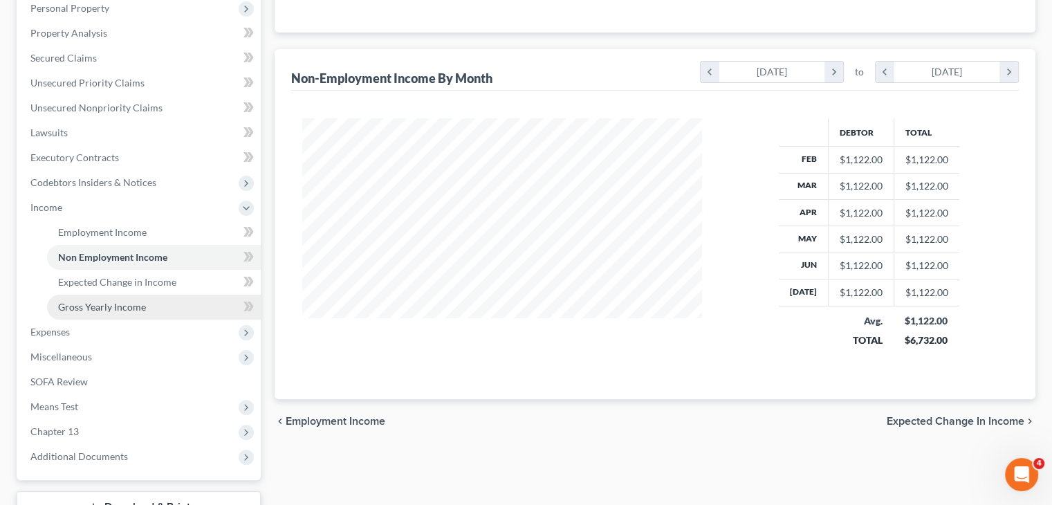
scroll to position [279, 0]
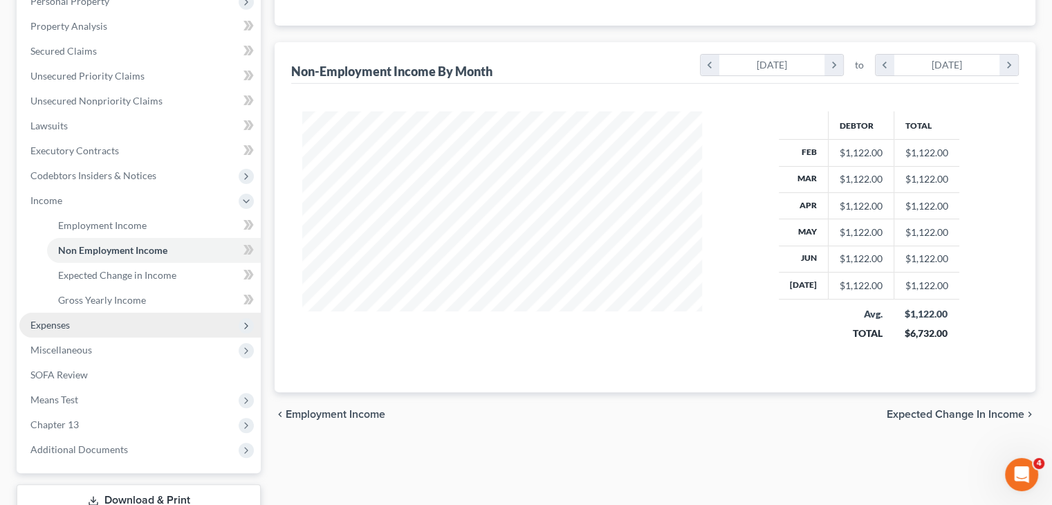
click at [57, 322] on span "Expenses" at bounding box center [49, 325] width 39 height 12
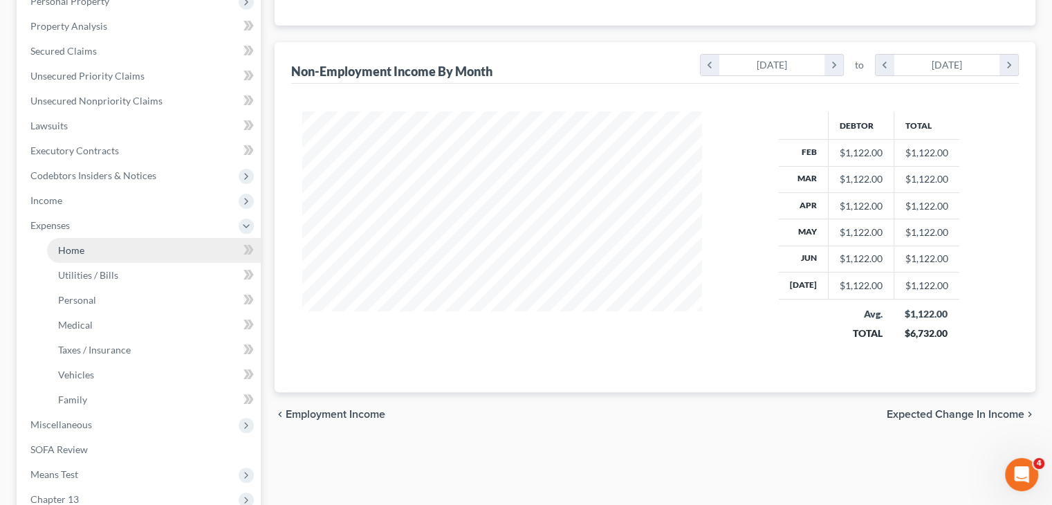
click at [67, 256] on link "Home" at bounding box center [154, 250] width 214 height 25
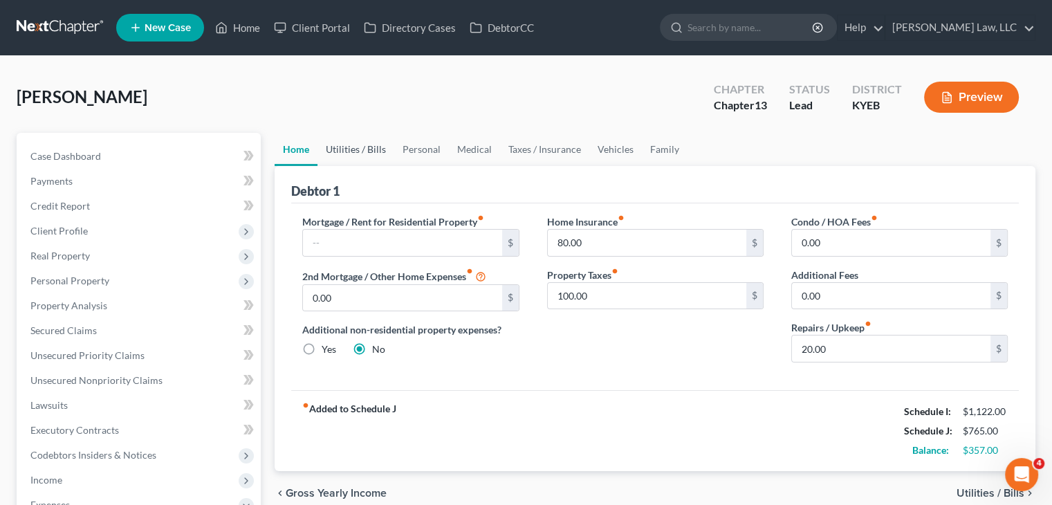
click at [369, 150] on link "Utilities / Bills" at bounding box center [355, 149] width 77 height 33
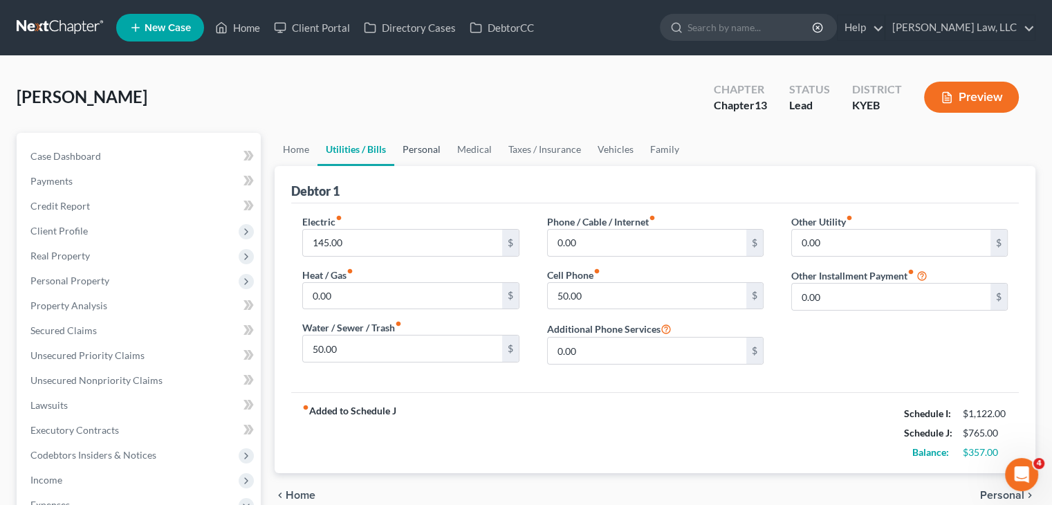
click at [418, 152] on link "Personal" at bounding box center [421, 149] width 55 height 33
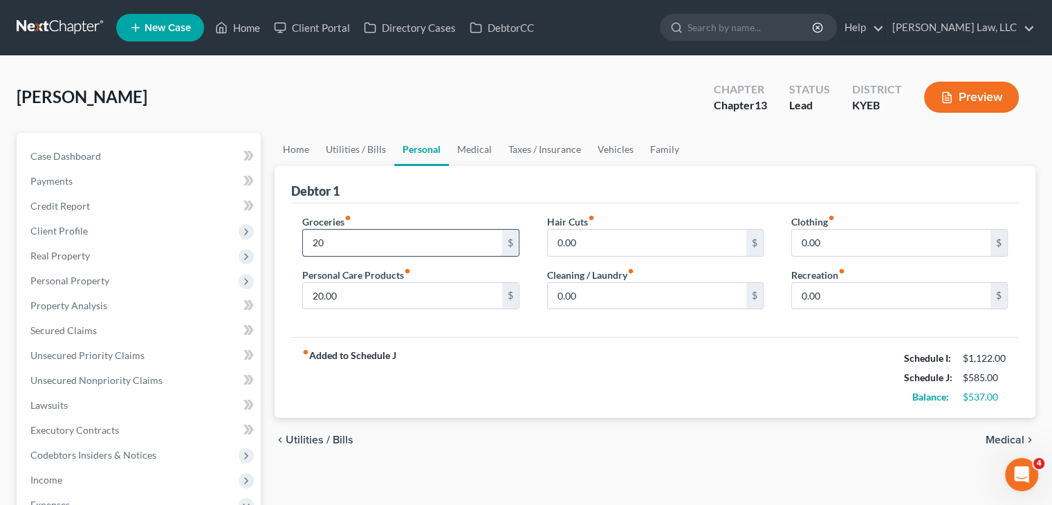
type input "2"
type input "300"
click at [631, 366] on div "fiber_manual_record Added to Schedule J Schedule I: $1,122.00 Schedule J: $865.…" at bounding box center [654, 377] width 727 height 81
click at [584, 318] on div "Hair Cuts fiber_manual_record 0.00 $ Cleaning / Laundry fiber_manual_record 0.0…" at bounding box center [655, 267] width 244 height 106
click at [705, 32] on input "search" at bounding box center [750, 28] width 127 height 26
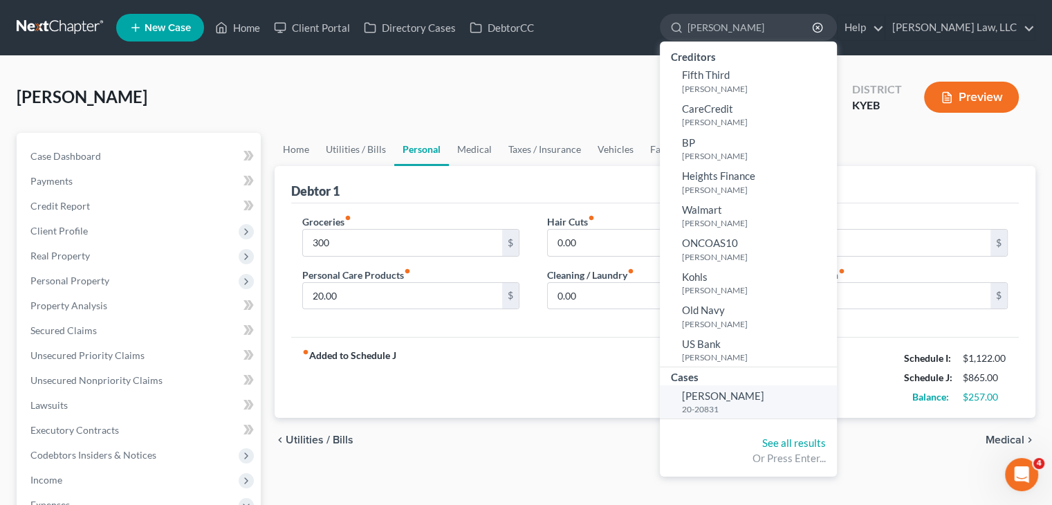
type input "kiefer"
click at [711, 399] on span "Kiefer, Janice" at bounding box center [723, 395] width 82 height 12
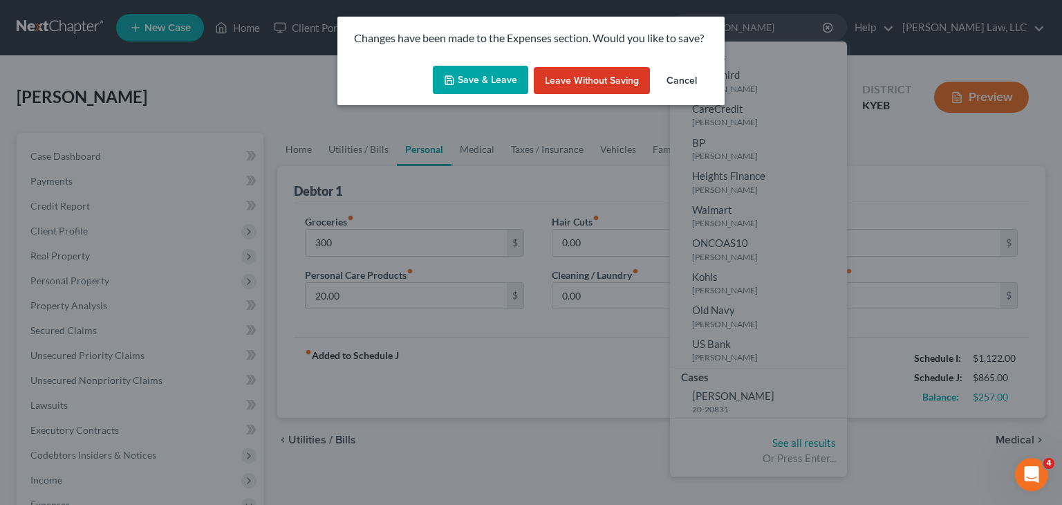
click at [479, 79] on button "Save & Leave" at bounding box center [480, 80] width 95 height 29
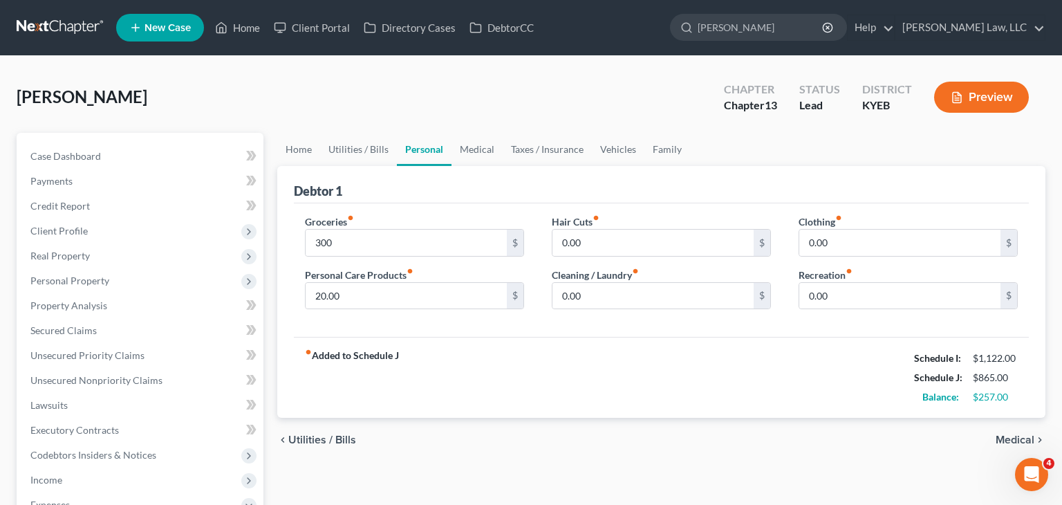
type input "300.00"
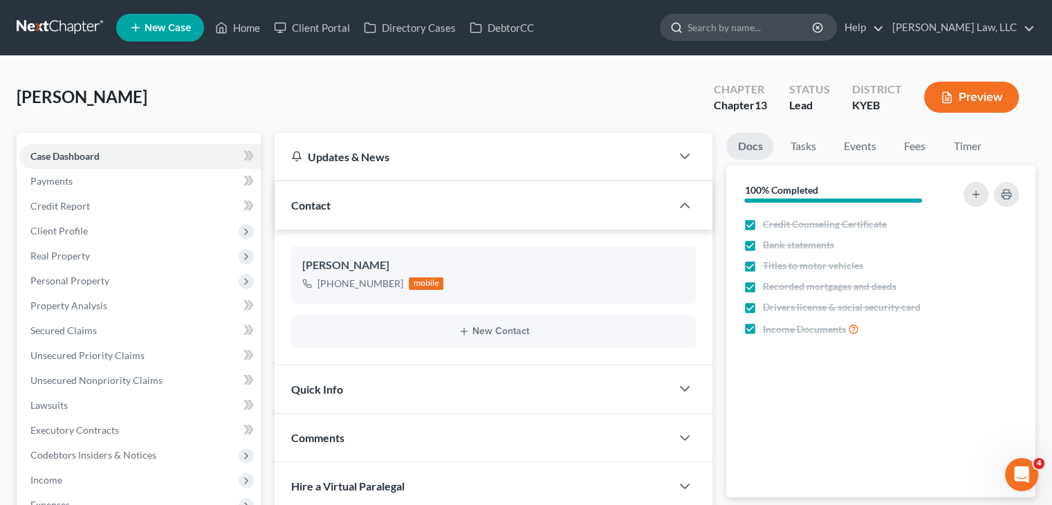
click at [729, 23] on input "search" at bounding box center [750, 28] width 127 height 26
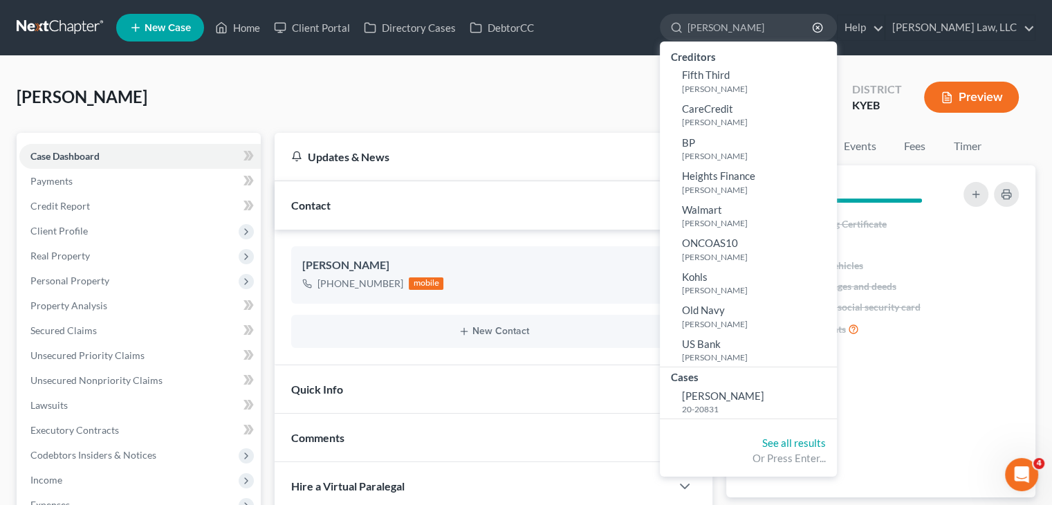
type input "kiefer"
click at [710, 382] on div "Cases" at bounding box center [748, 375] width 177 height 17
click at [707, 389] on span "Kiefer, Janice" at bounding box center [723, 395] width 82 height 12
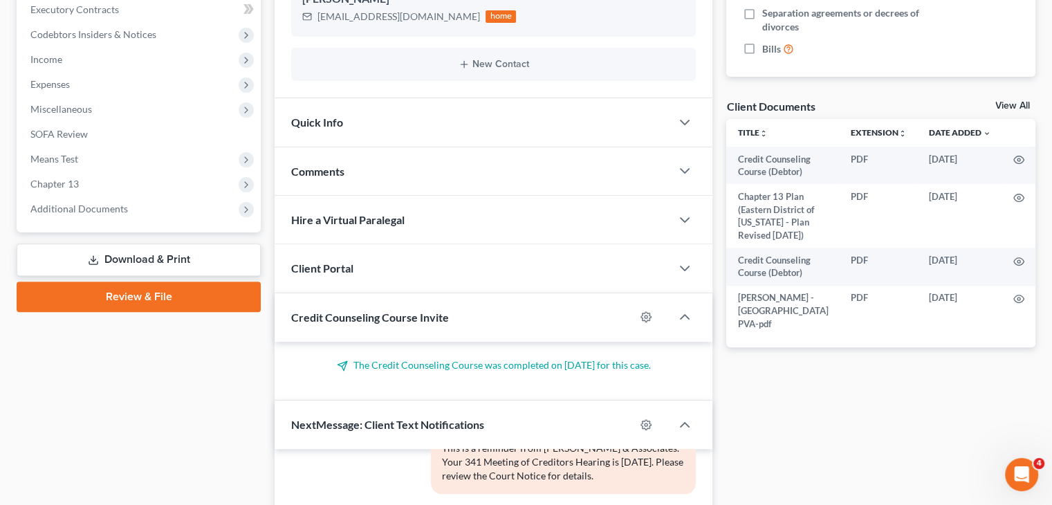
scroll to position [418, 0]
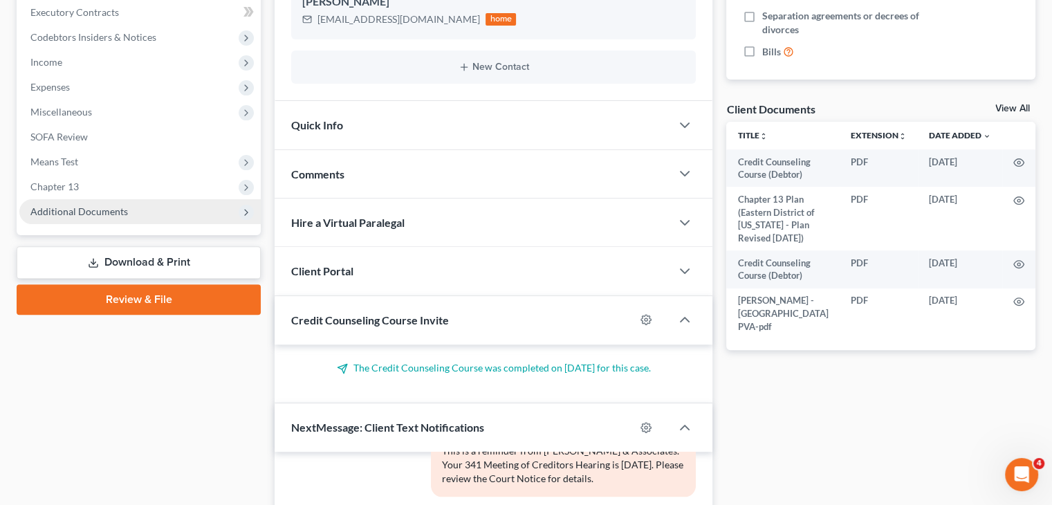
click at [136, 212] on span "Additional Documents" at bounding box center [139, 211] width 241 height 25
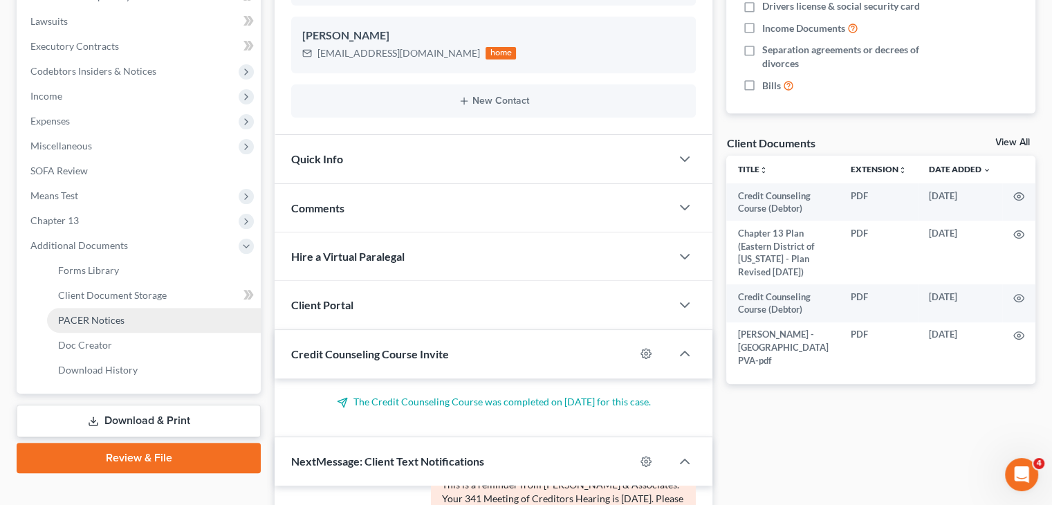
scroll to position [384, 0]
click at [171, 313] on link "PACER Notices" at bounding box center [154, 319] width 214 height 25
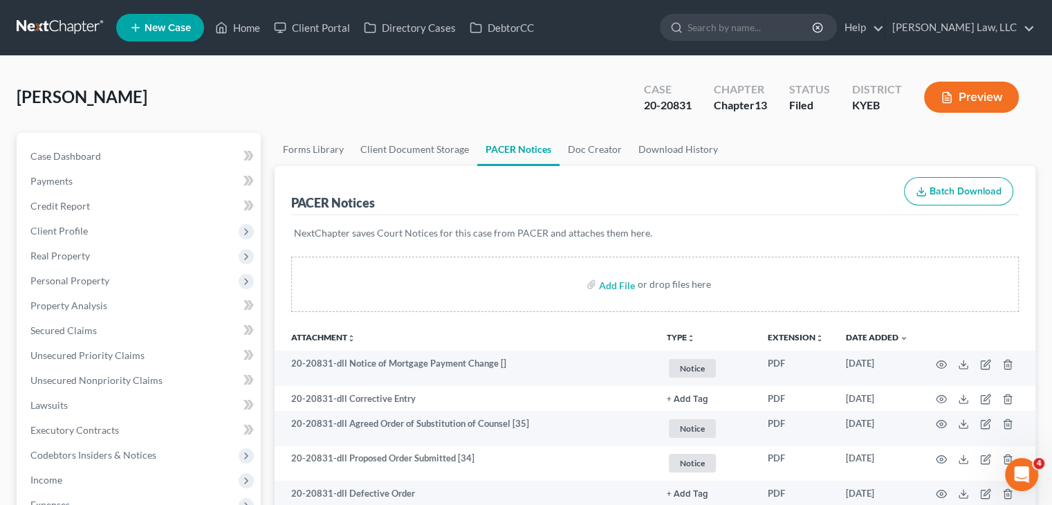
click at [77, 37] on link at bounding box center [61, 27] width 88 height 25
